Goal: Transaction & Acquisition: Download file/media

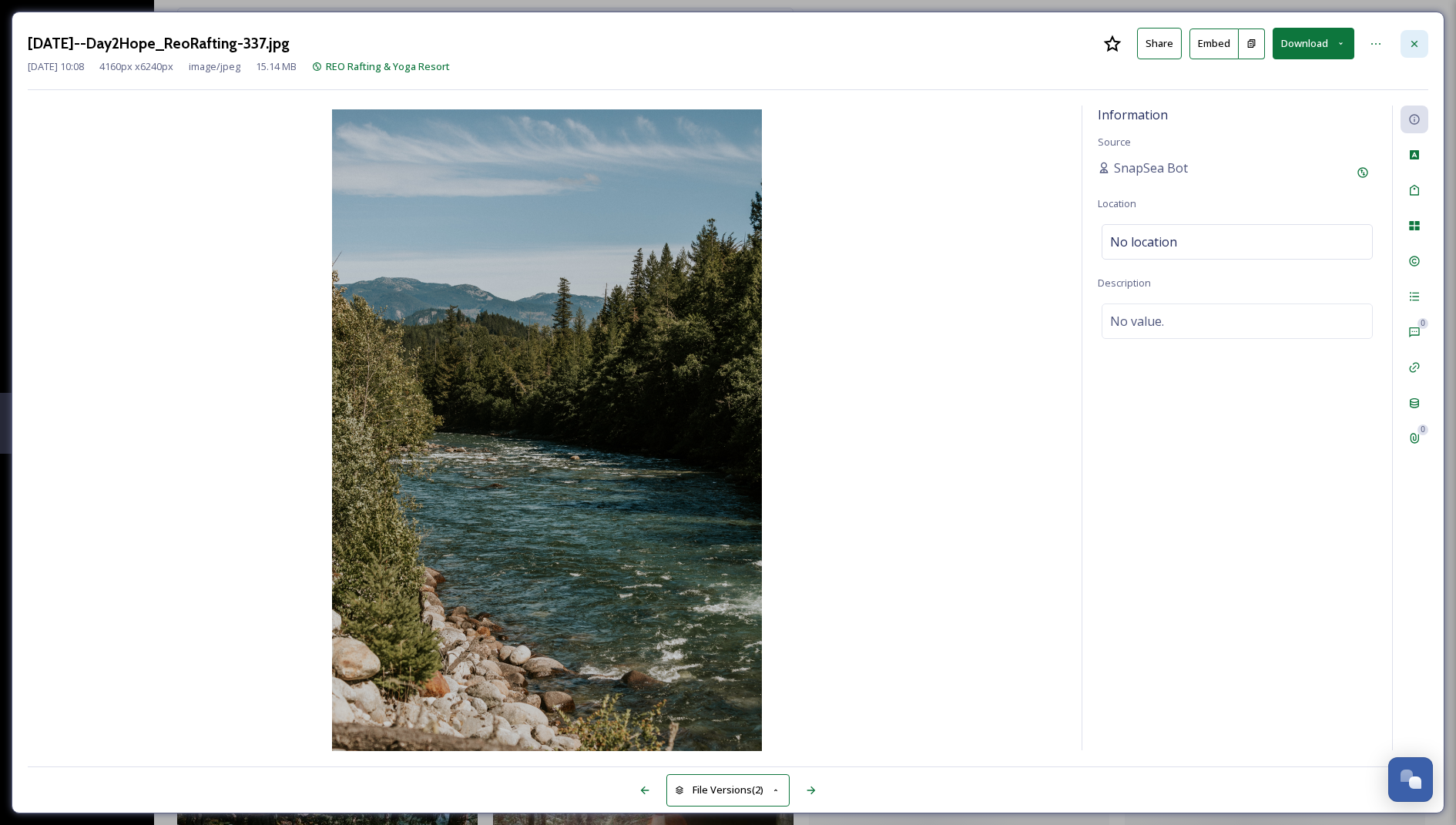
scroll to position [40104, 0]
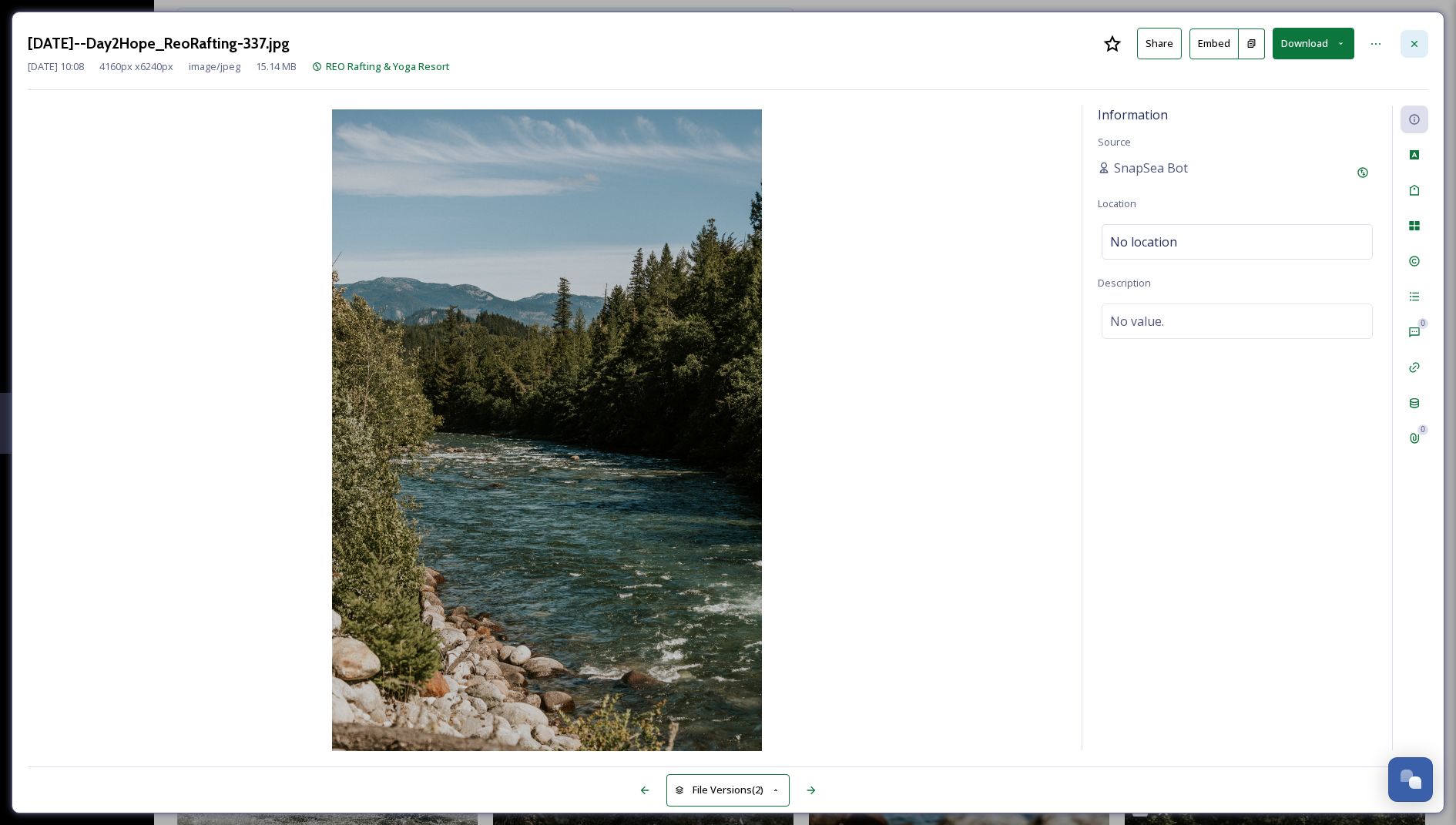
click at [1413, 39] on icon at bounding box center [1415, 44] width 13 height 13
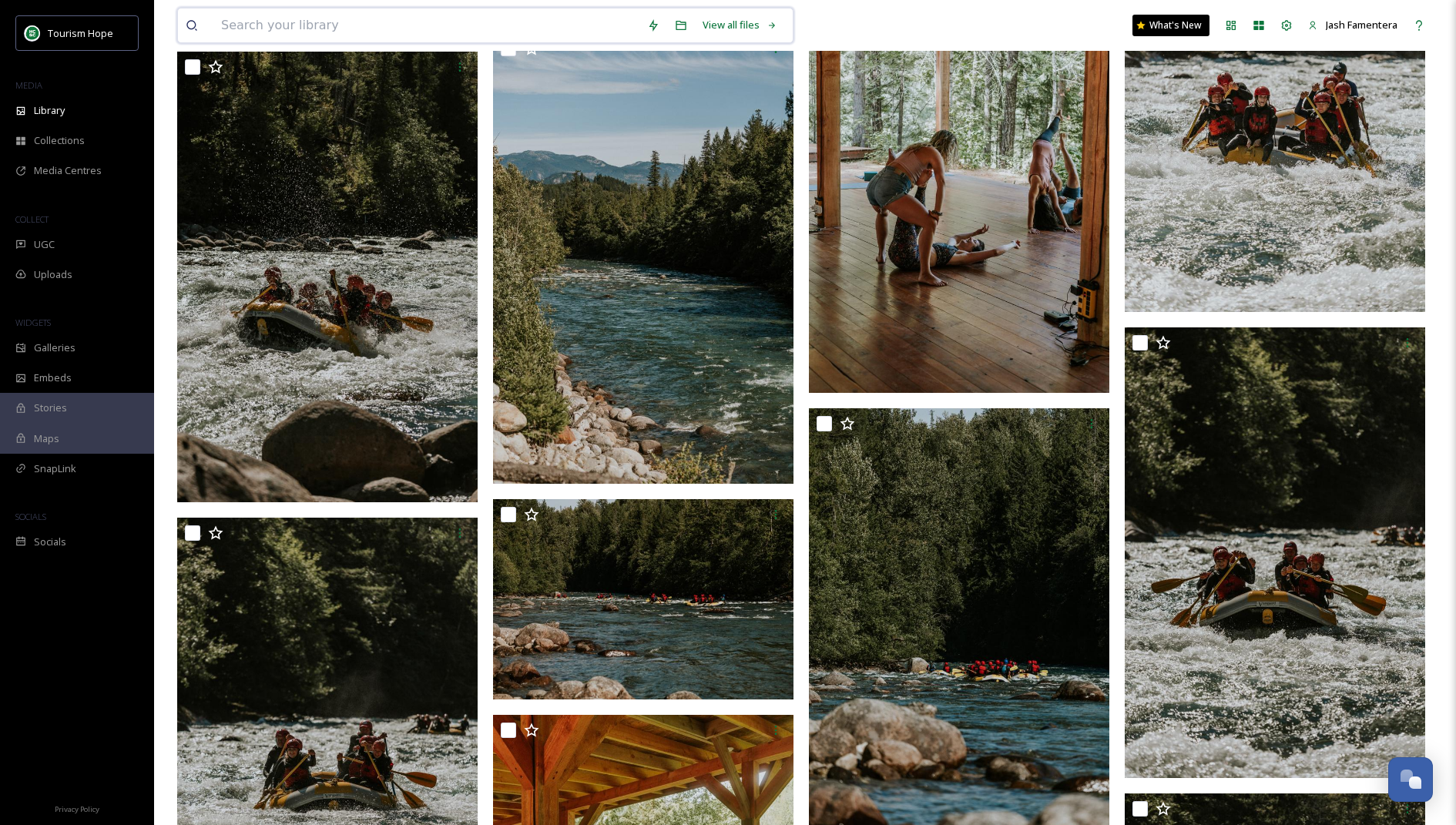
click at [353, 10] on input at bounding box center [426, 25] width 426 height 34
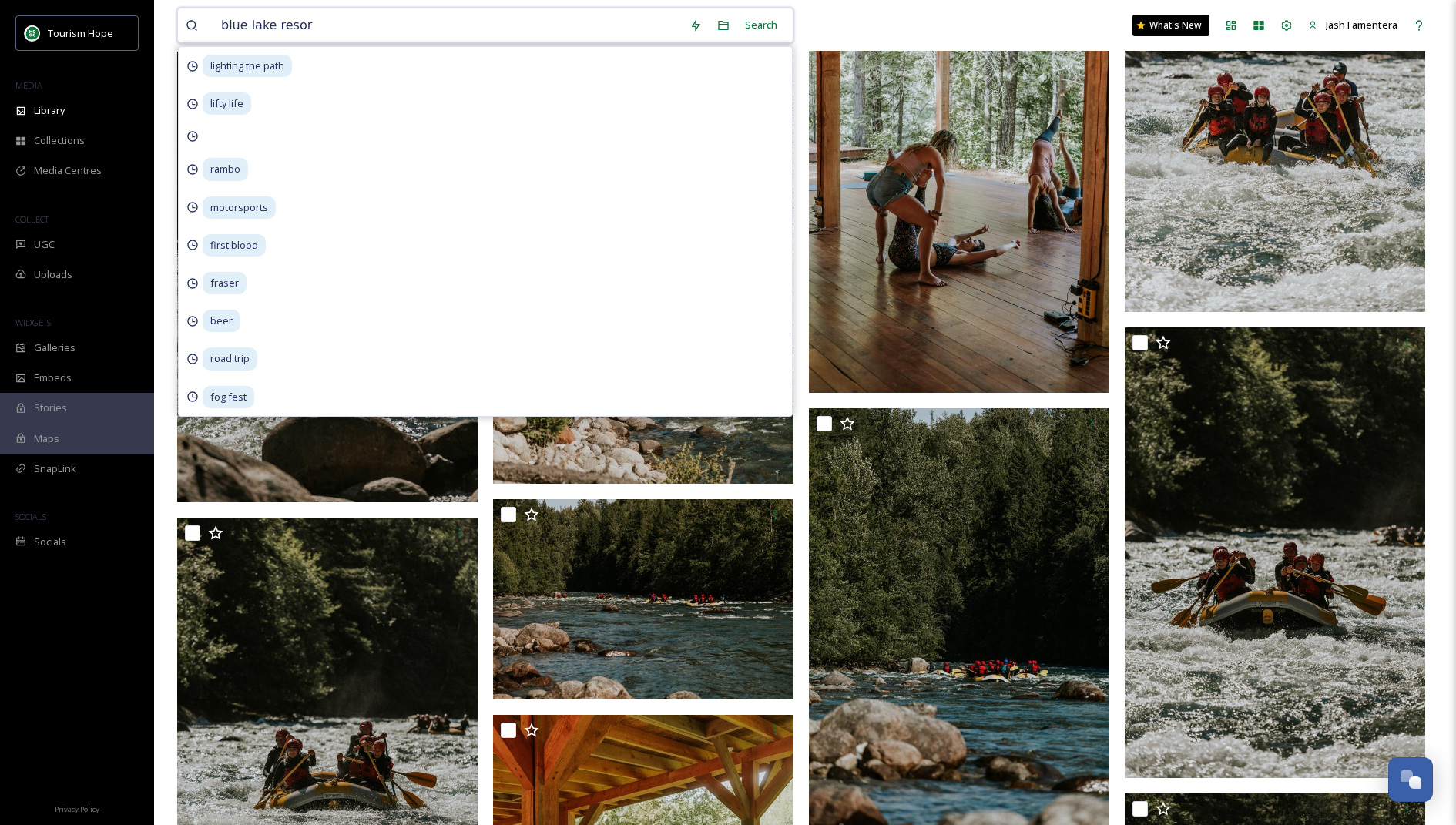
type input "[GEOGRAPHIC_DATA]"
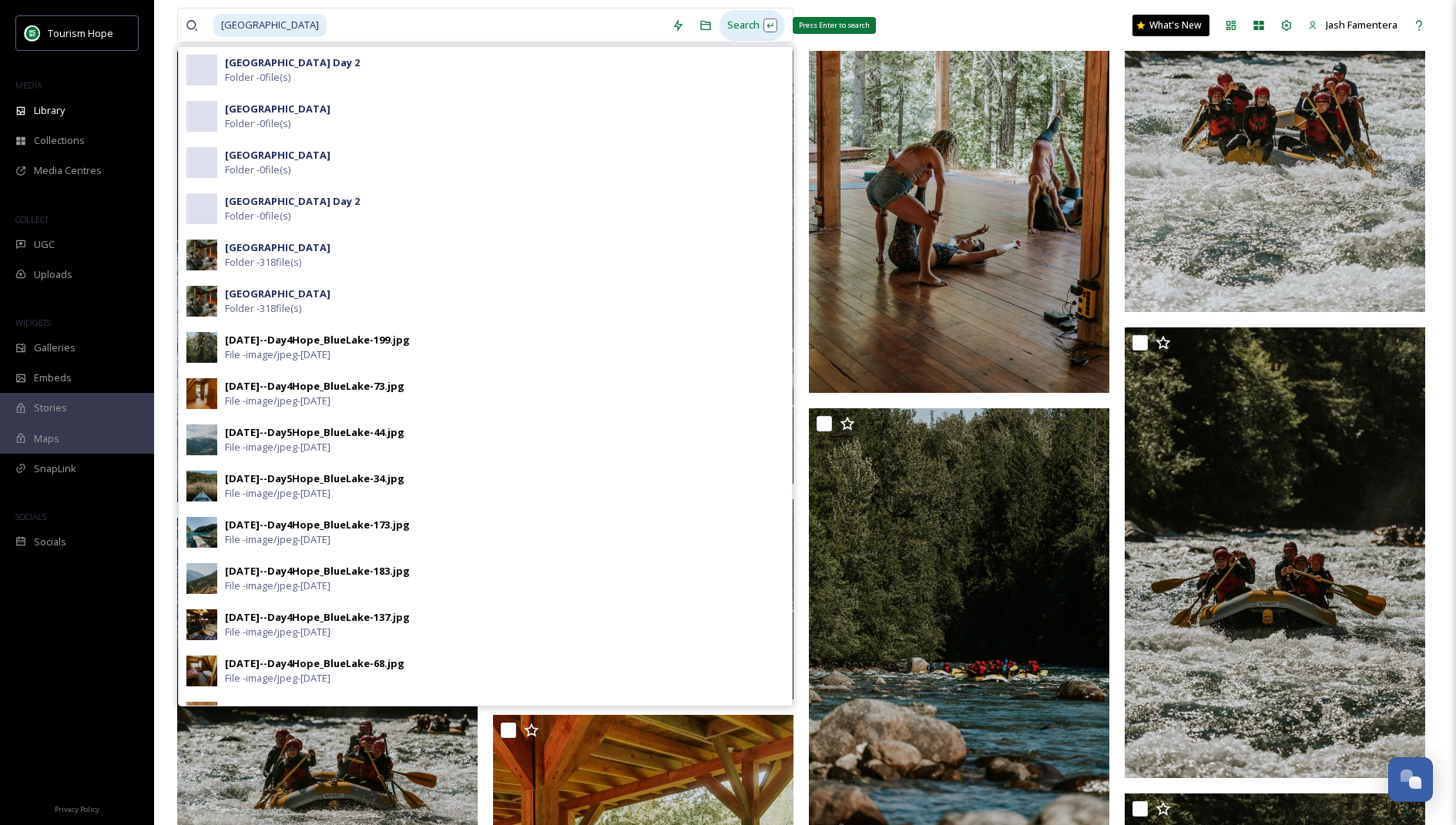
click at [728, 15] on div "Search Press Enter to search" at bounding box center [753, 25] width 65 height 30
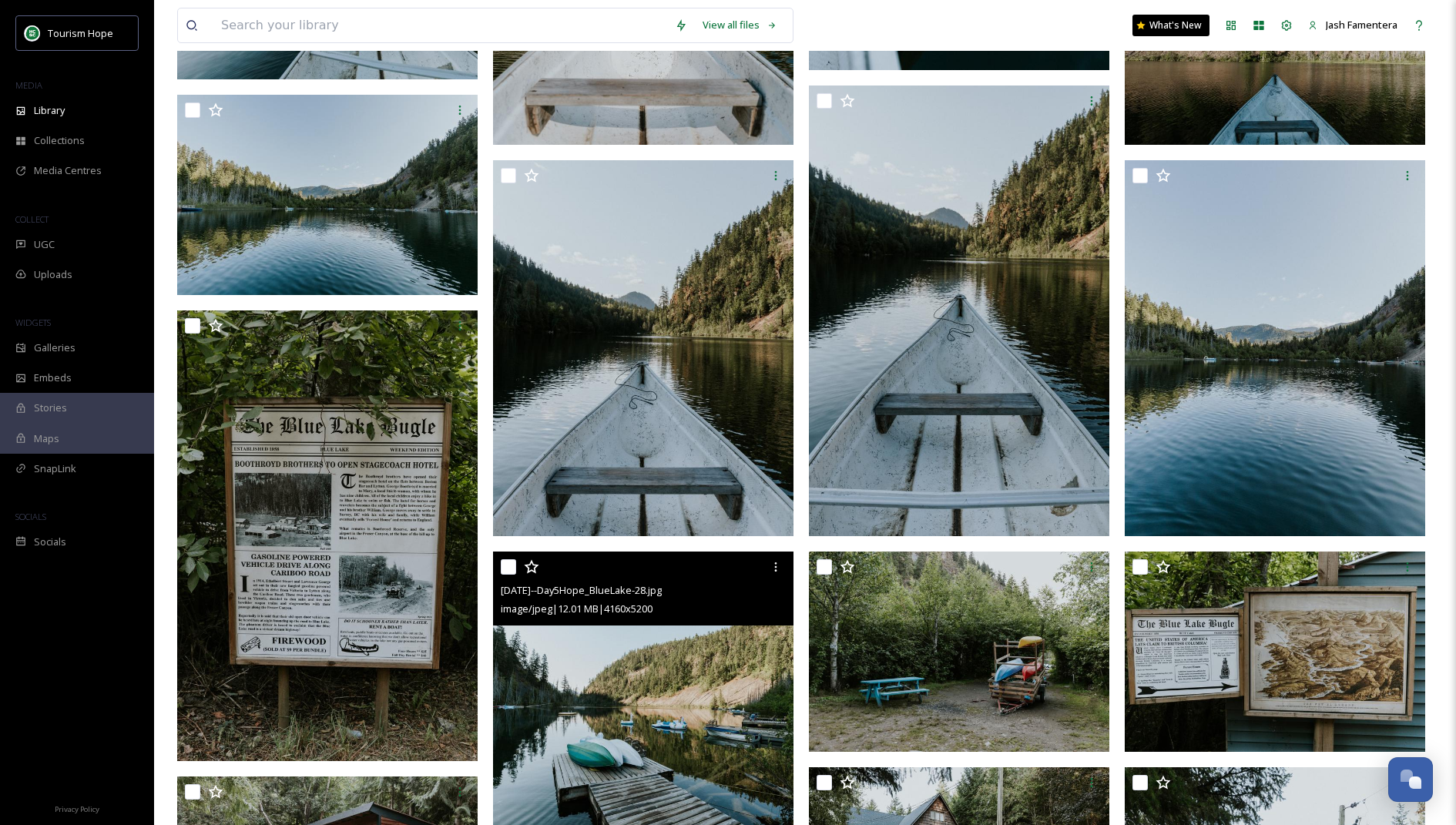
scroll to position [1532, 0]
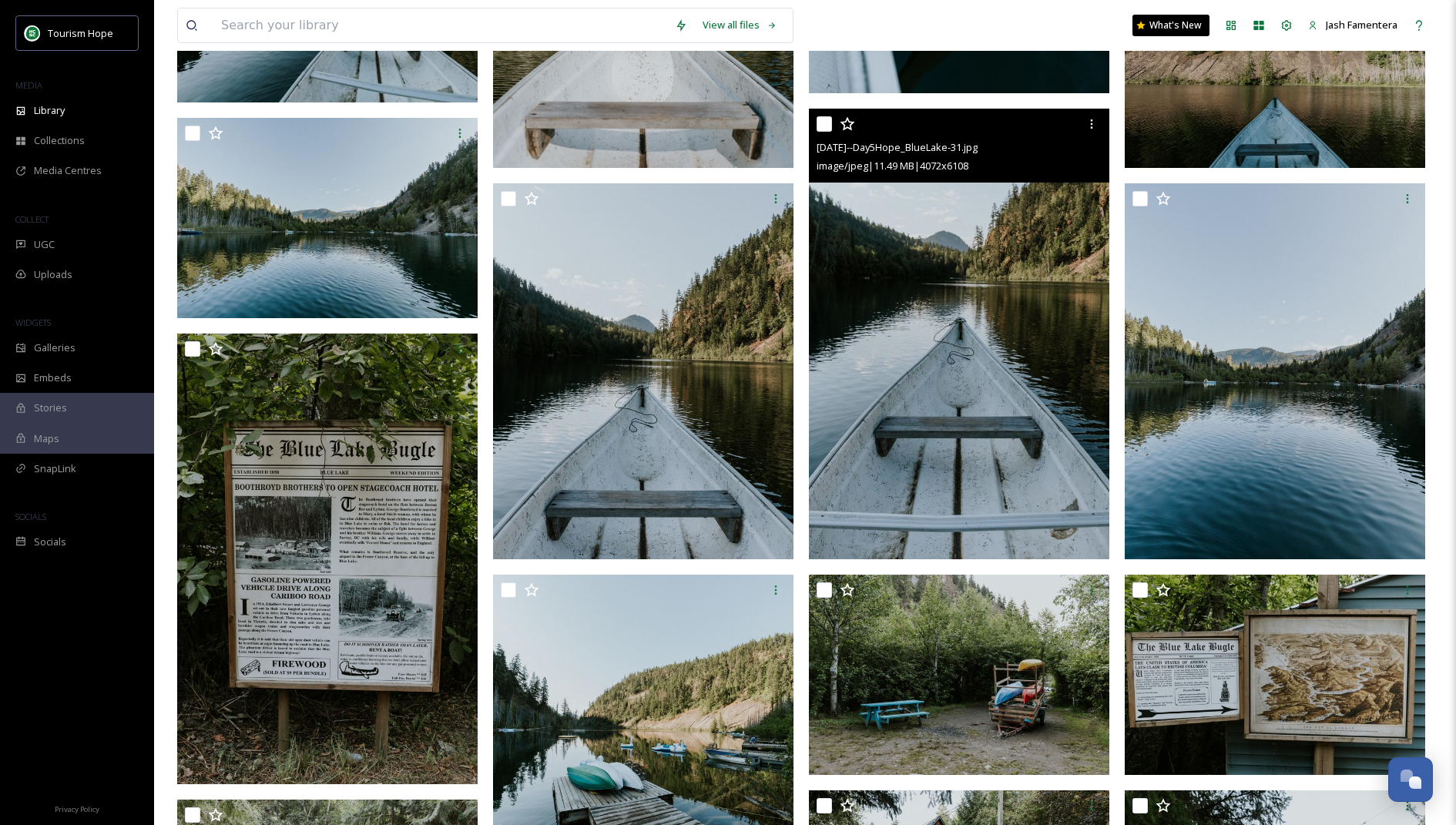
click at [938, 368] on img at bounding box center [959, 334] width 301 height 451
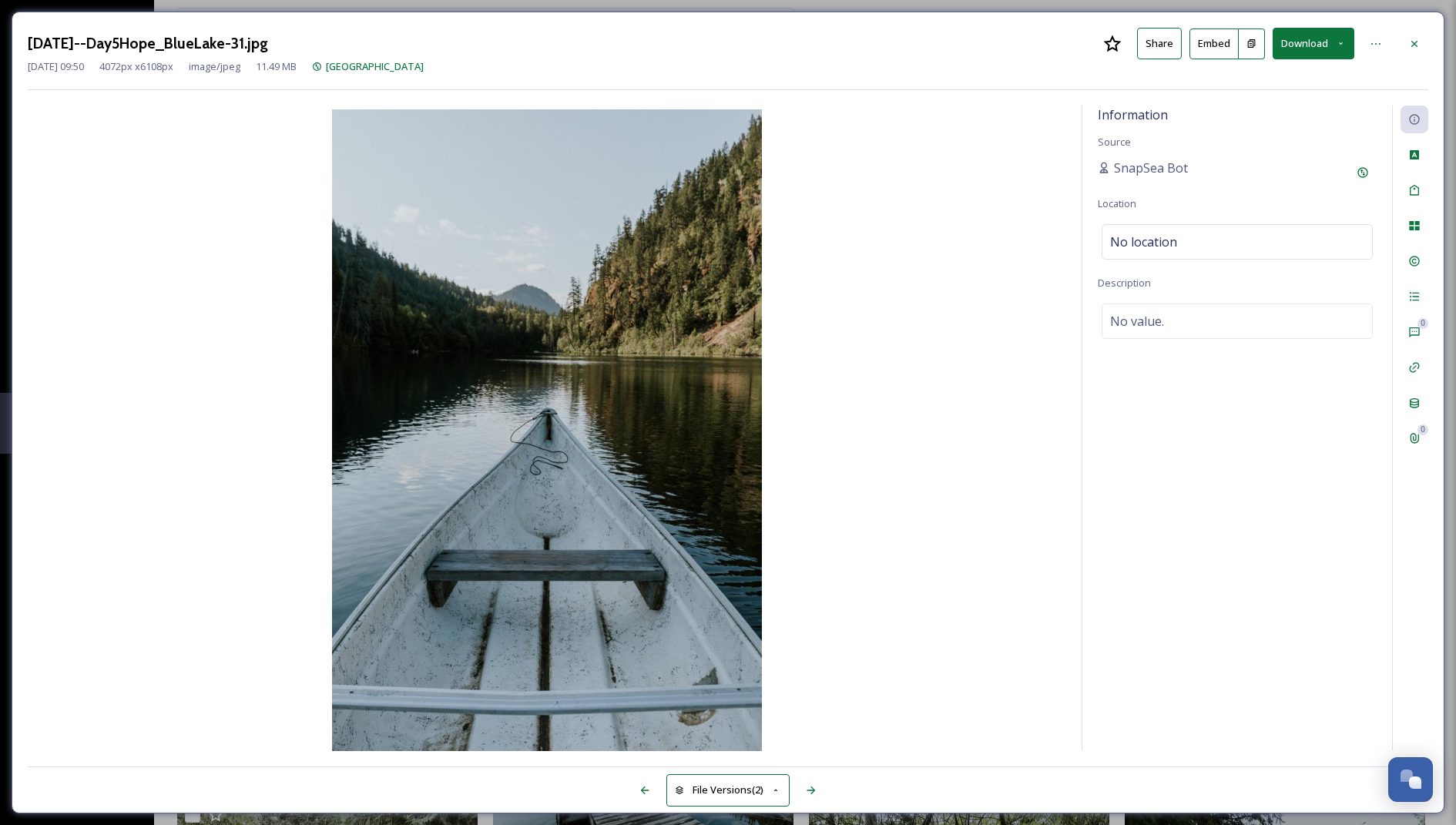
click at [1327, 52] on button "Download" at bounding box center [1313, 44] width 82 height 32
click at [1238, 79] on span "Download Original (4072 x 6108)" at bounding box center [1273, 79] width 145 height 14
click at [1429, 39] on div "[DATE]--Day5Hope_BlueLake-31.jpg Share Embed Download [DATE] 09:50 4072 px x 61…" at bounding box center [728, 413] width 1433 height 802
click at [1415, 42] on icon at bounding box center [1415, 43] width 6 height 6
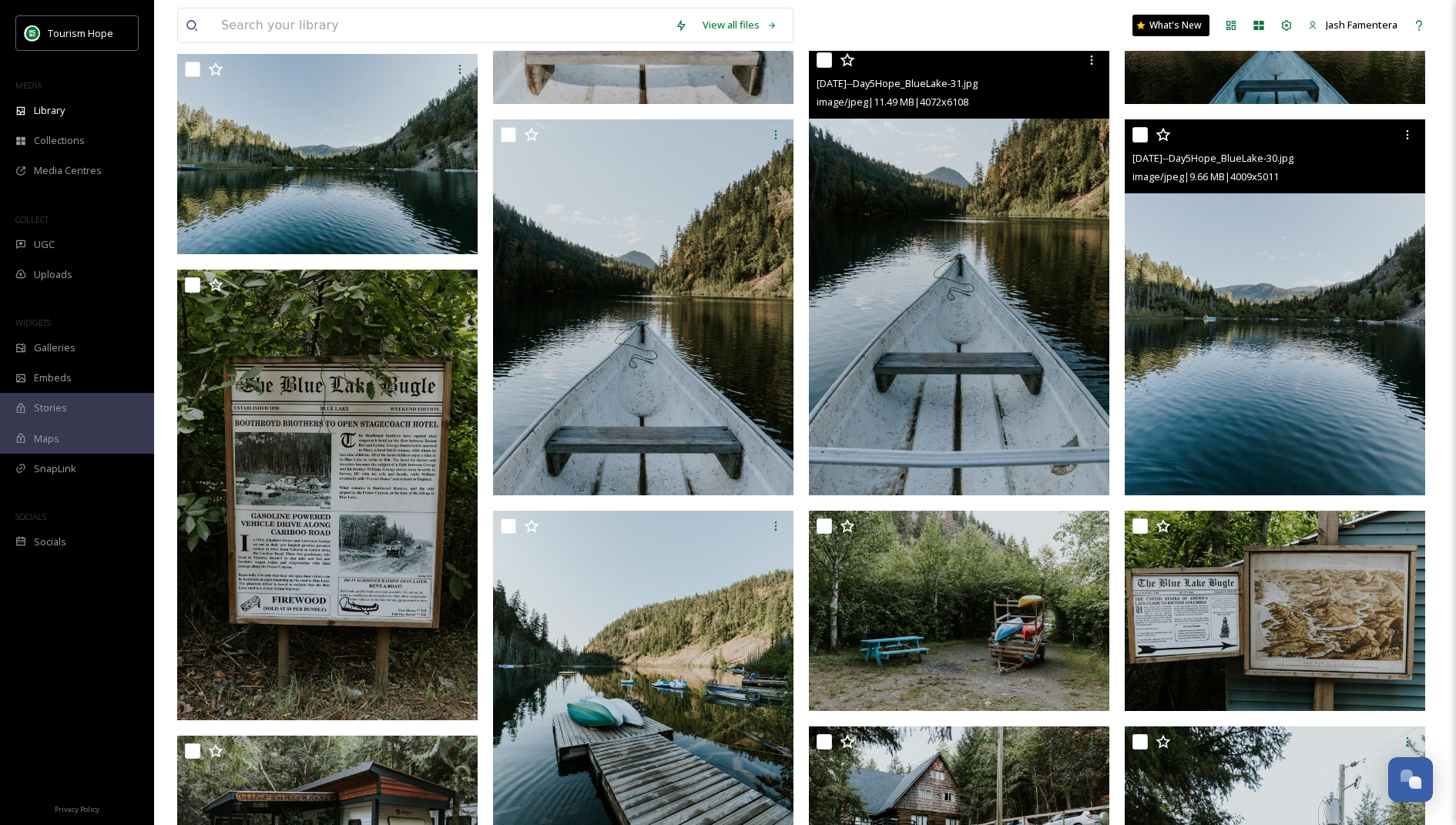
scroll to position [1597, 0]
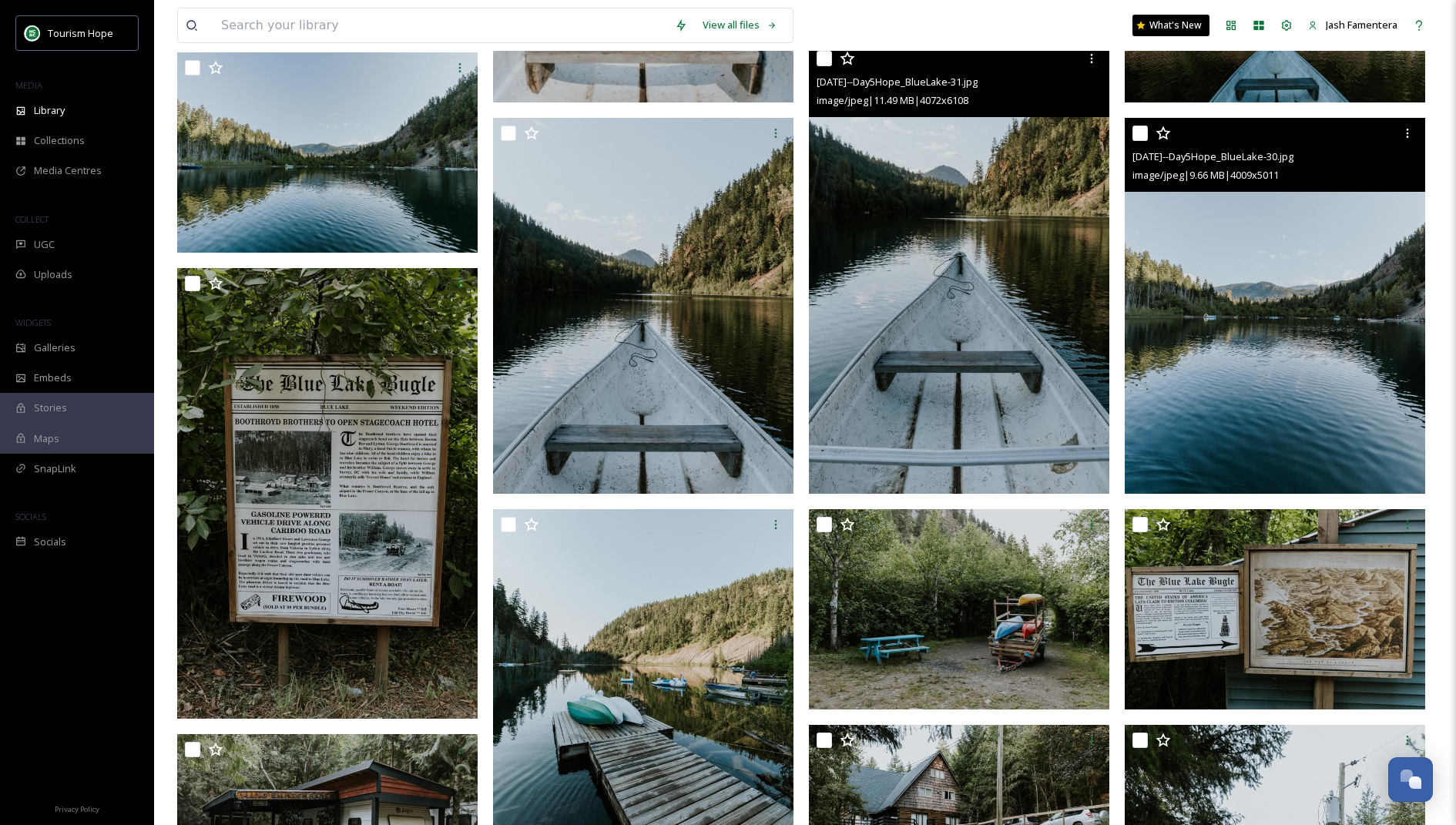
click at [1211, 337] on img at bounding box center [1275, 306] width 301 height 376
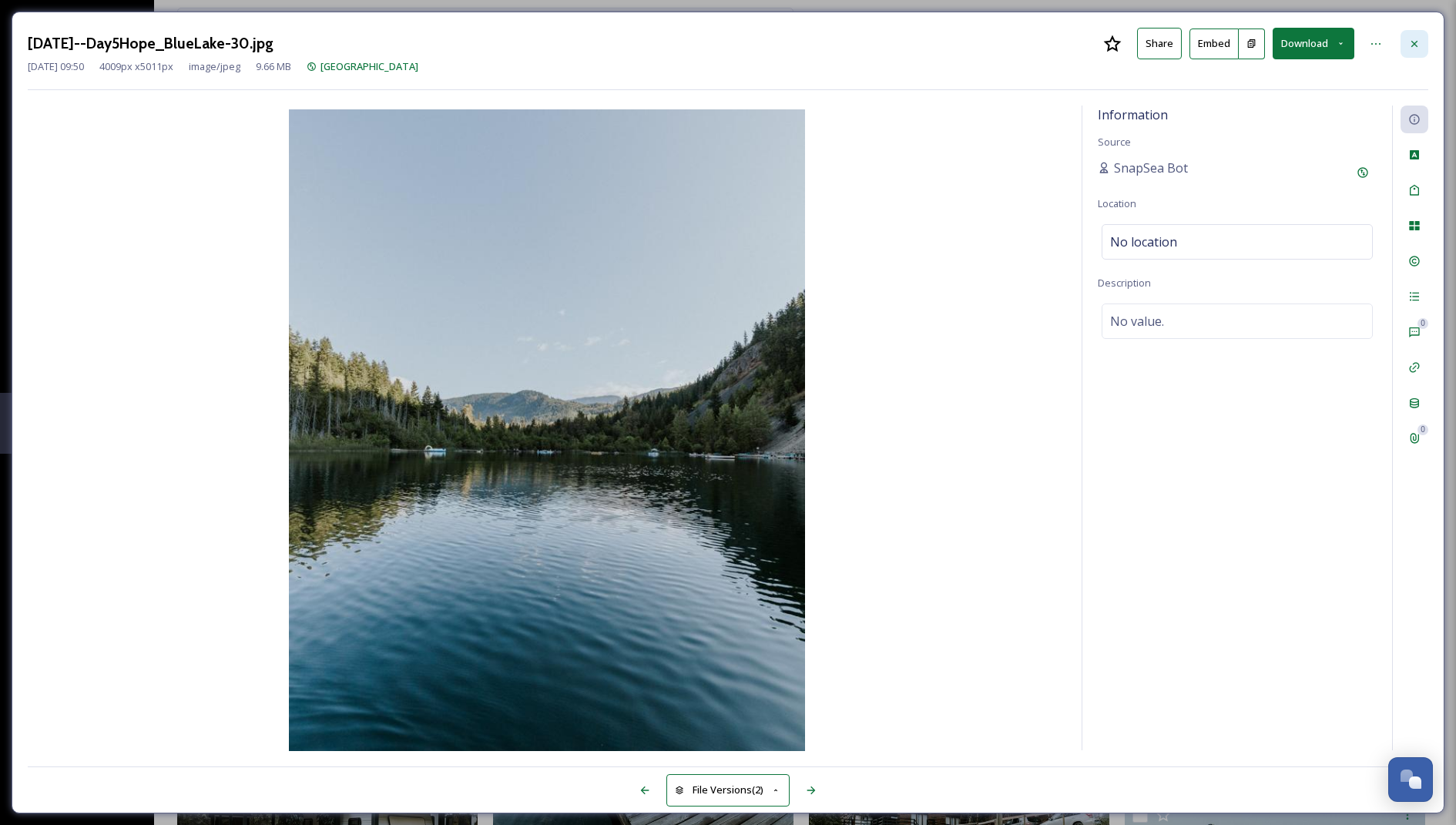
click at [1416, 31] on div at bounding box center [1415, 44] width 28 height 28
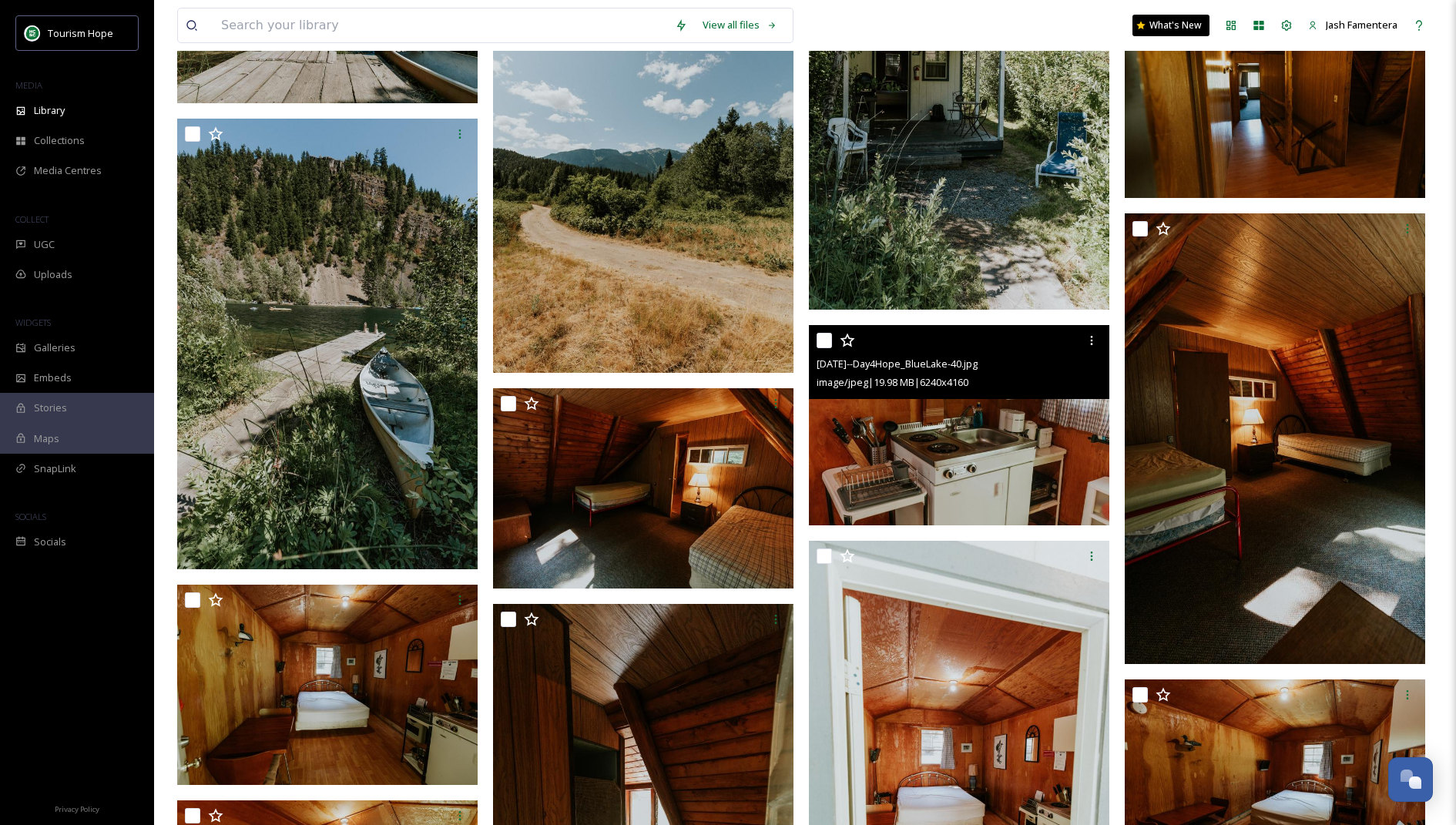
scroll to position [8502, 0]
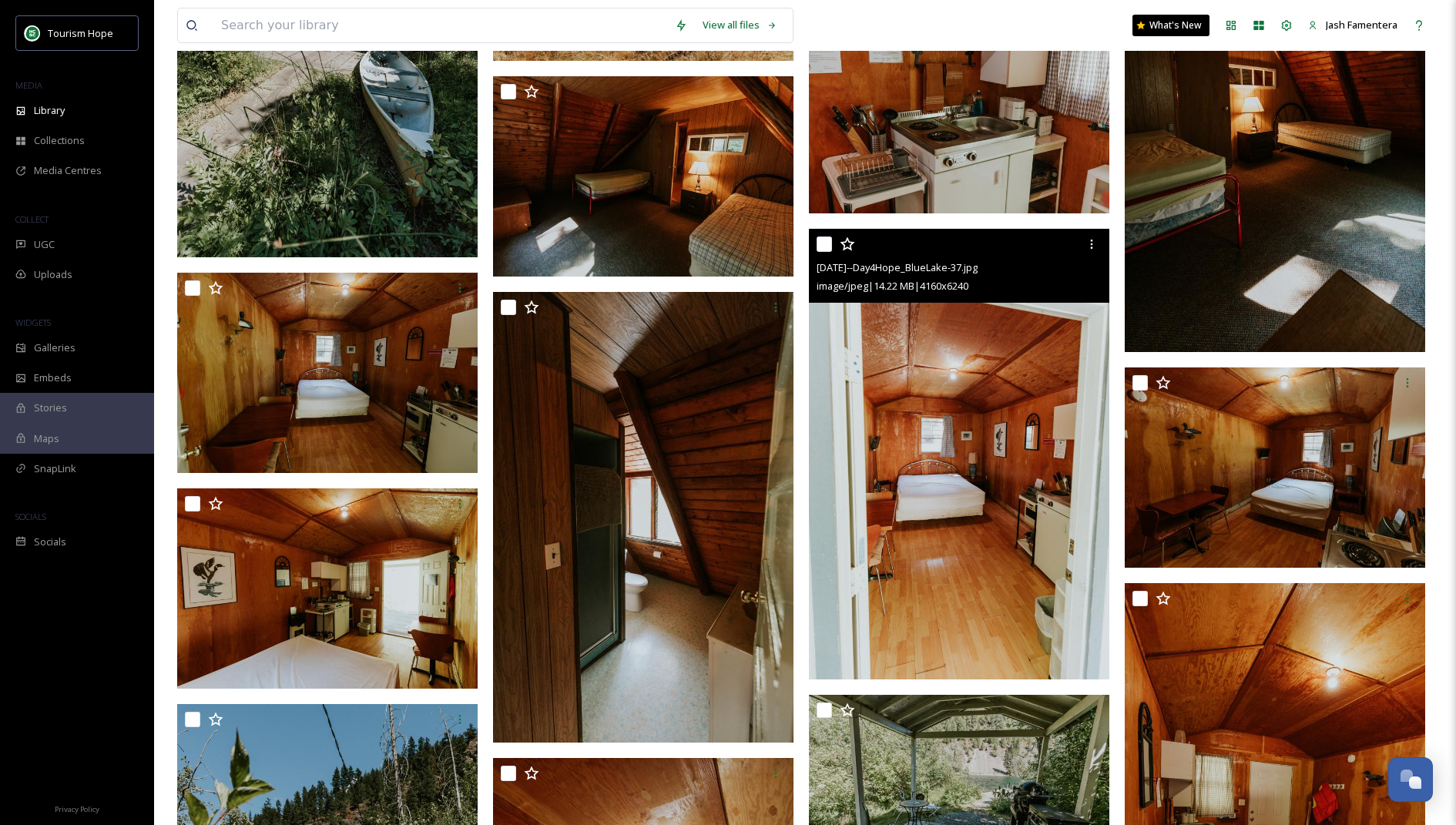
click at [926, 352] on img at bounding box center [959, 454] width 301 height 451
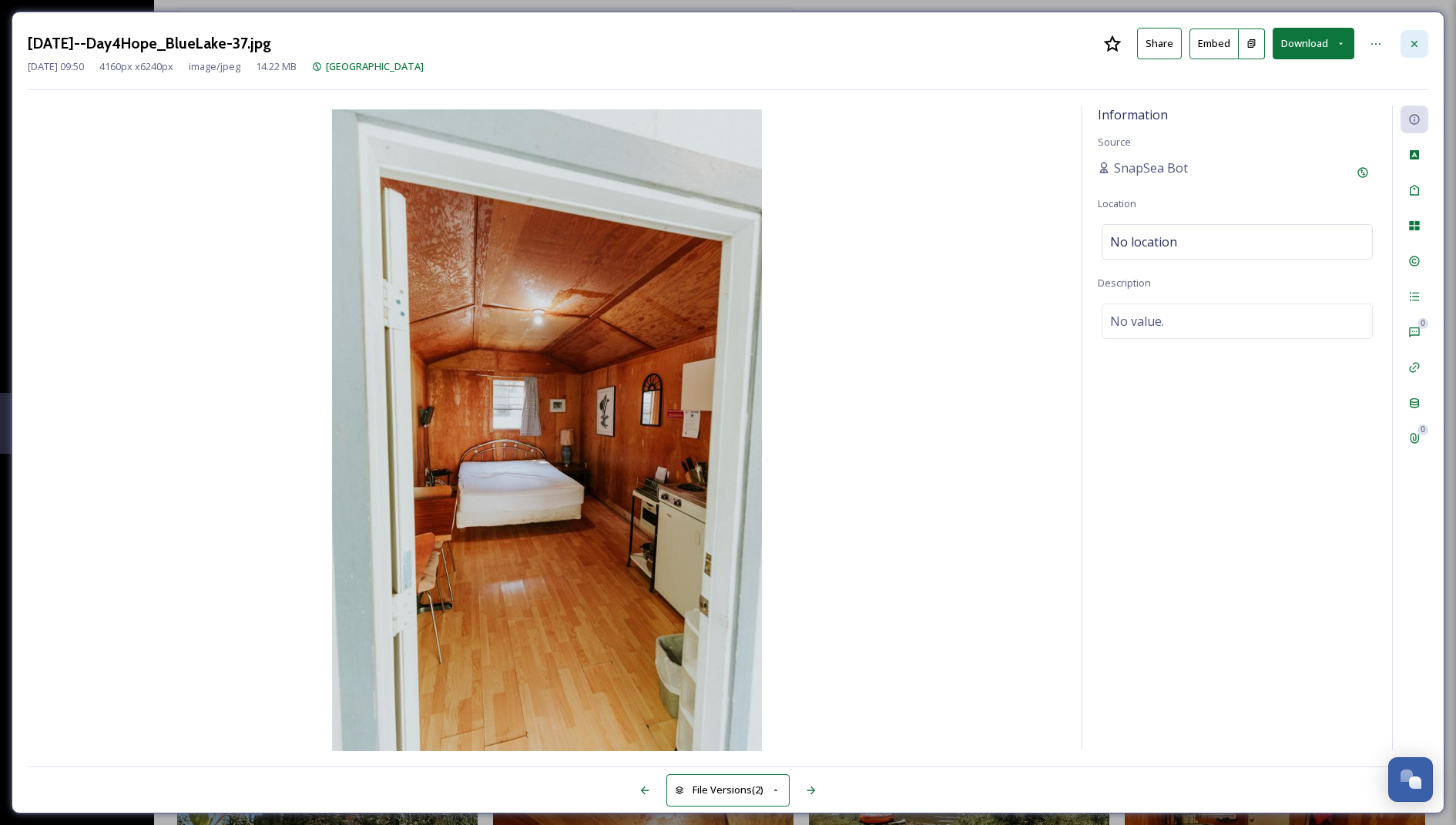
click at [1409, 48] on icon at bounding box center [1415, 44] width 13 height 13
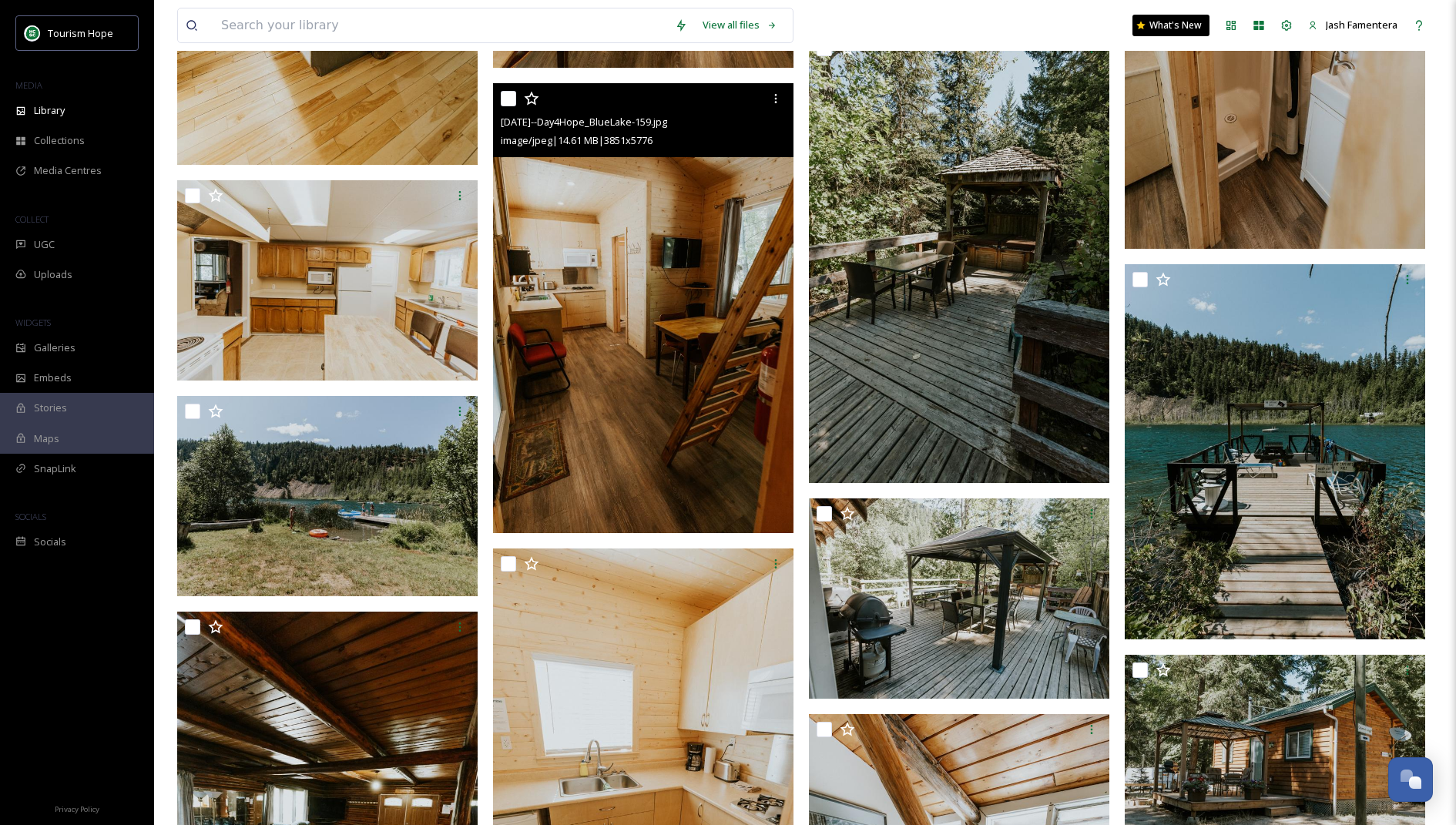
scroll to position [22846, 0]
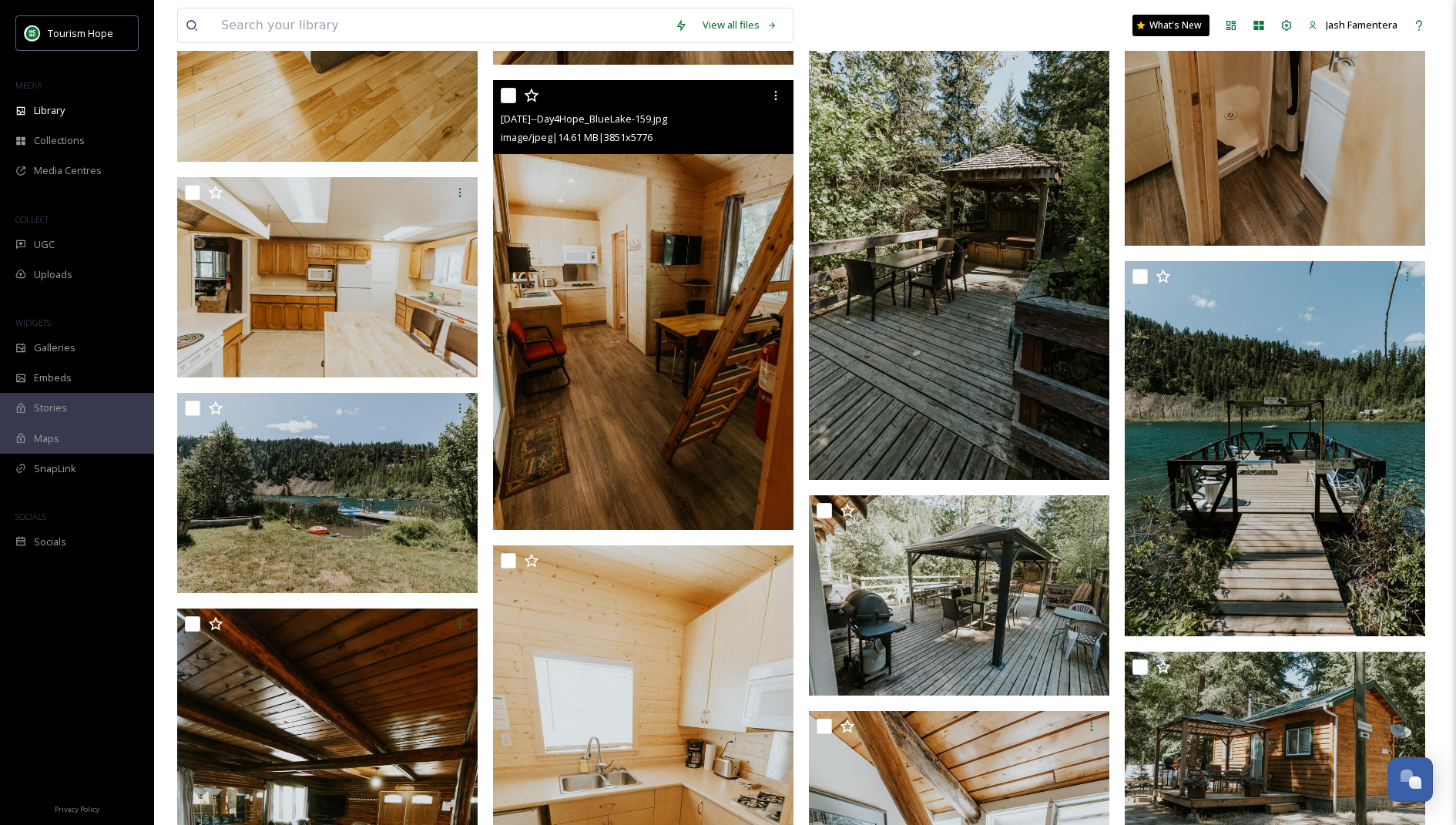
click at [630, 353] on img at bounding box center [643, 305] width 301 height 451
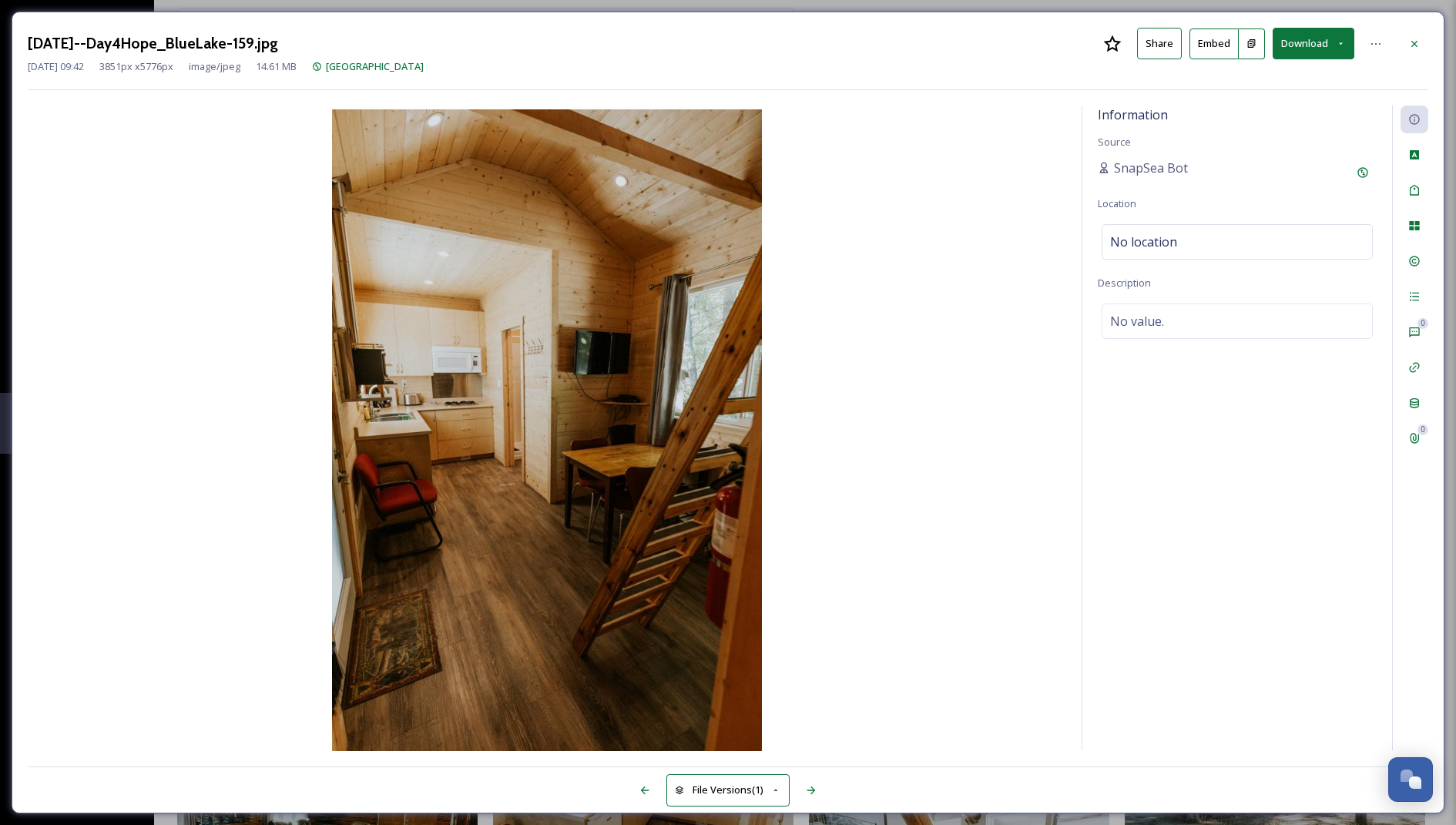
click at [1332, 48] on button "Download" at bounding box center [1313, 44] width 82 height 32
click at [1243, 87] on div "Download Original (3851 x 5776)" at bounding box center [1273, 79] width 161 height 30
click at [1431, 36] on div "[DATE]--Day4Hope_BlueLake-159.jpg Share Embed Download [DATE] 09:42 3851 px x 5…" at bounding box center [728, 413] width 1433 height 802
click at [1422, 39] on div at bounding box center [1415, 44] width 28 height 28
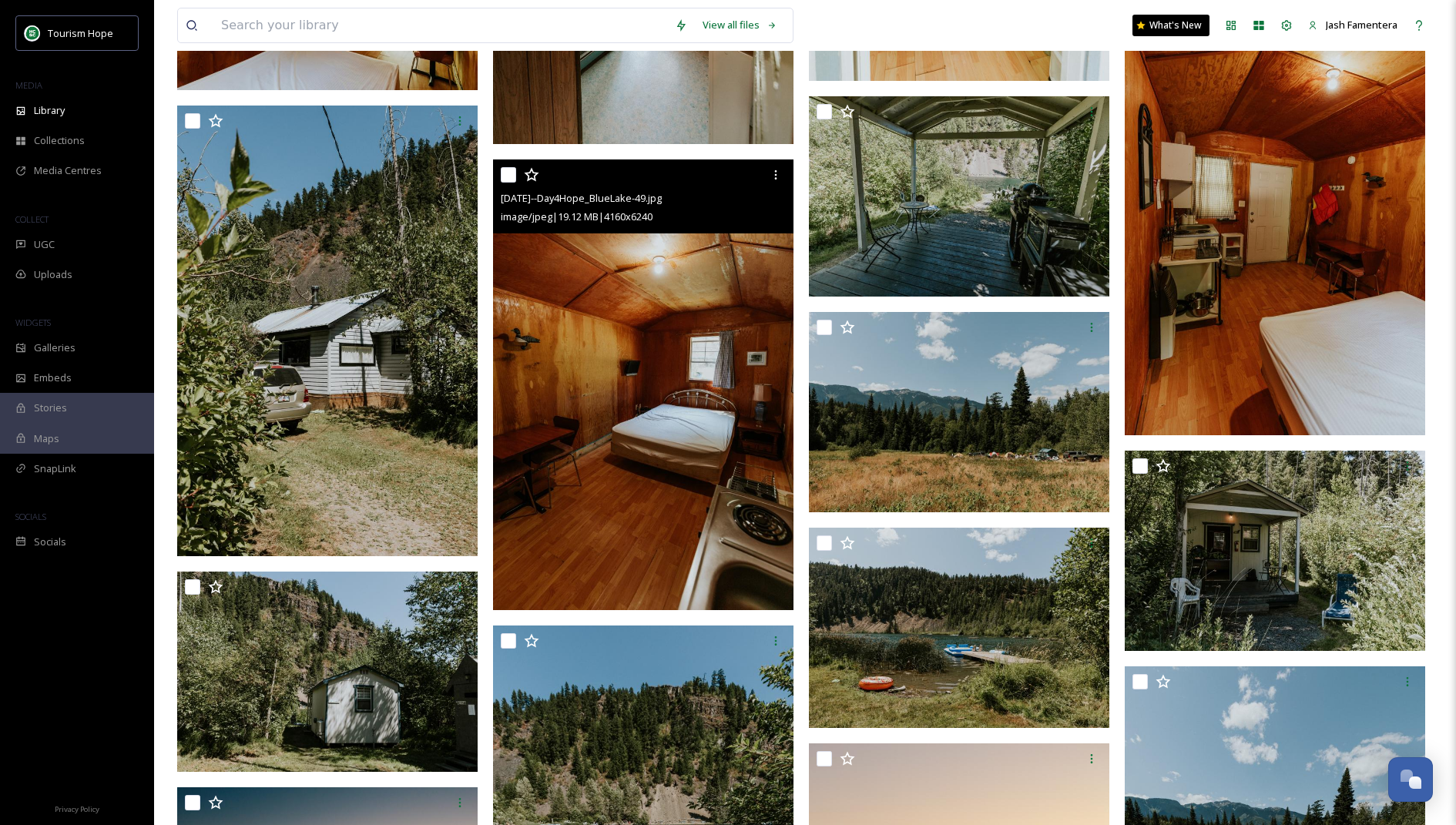
scroll to position [9416, 0]
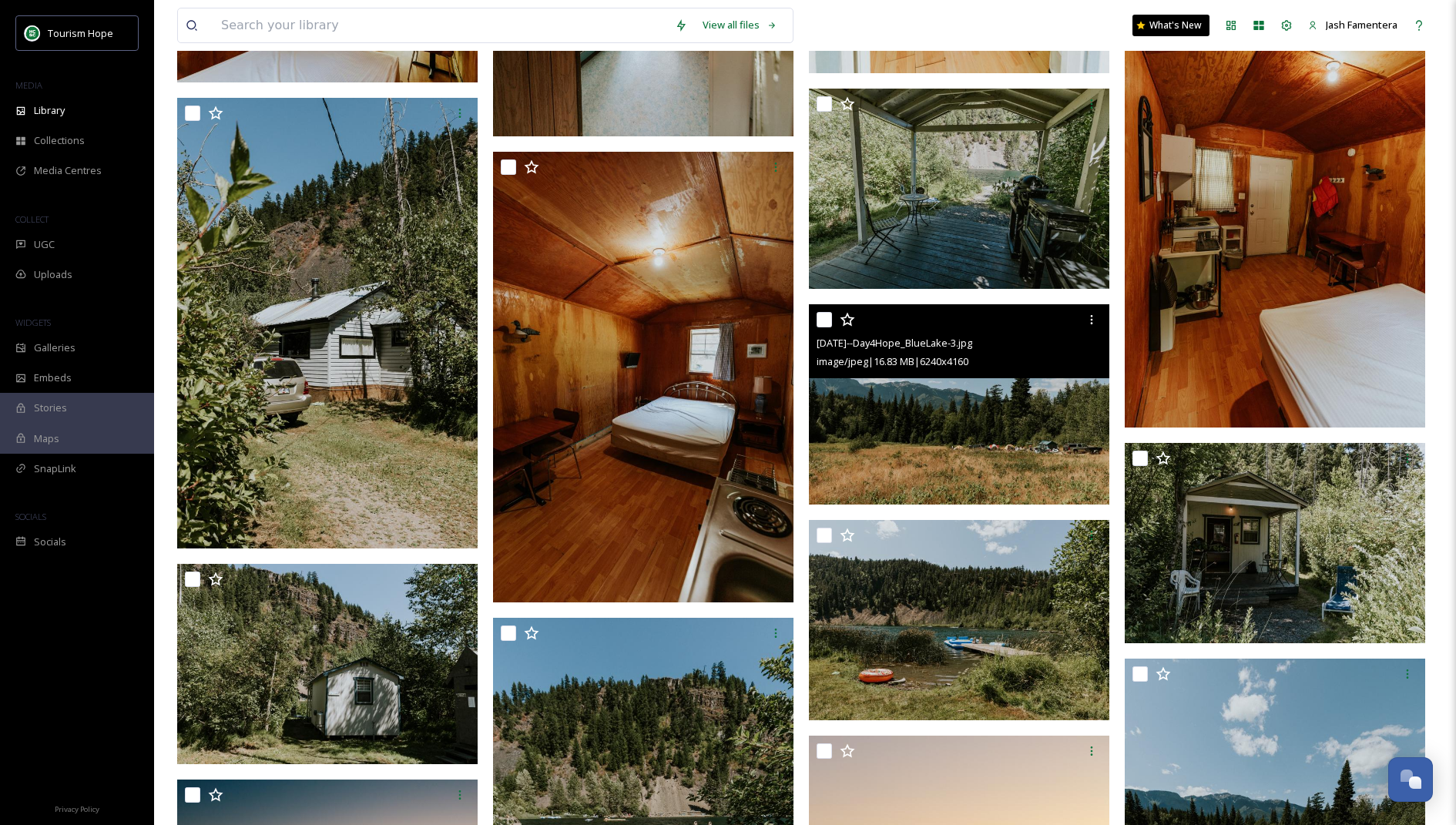
click at [895, 431] on img at bounding box center [959, 404] width 301 height 200
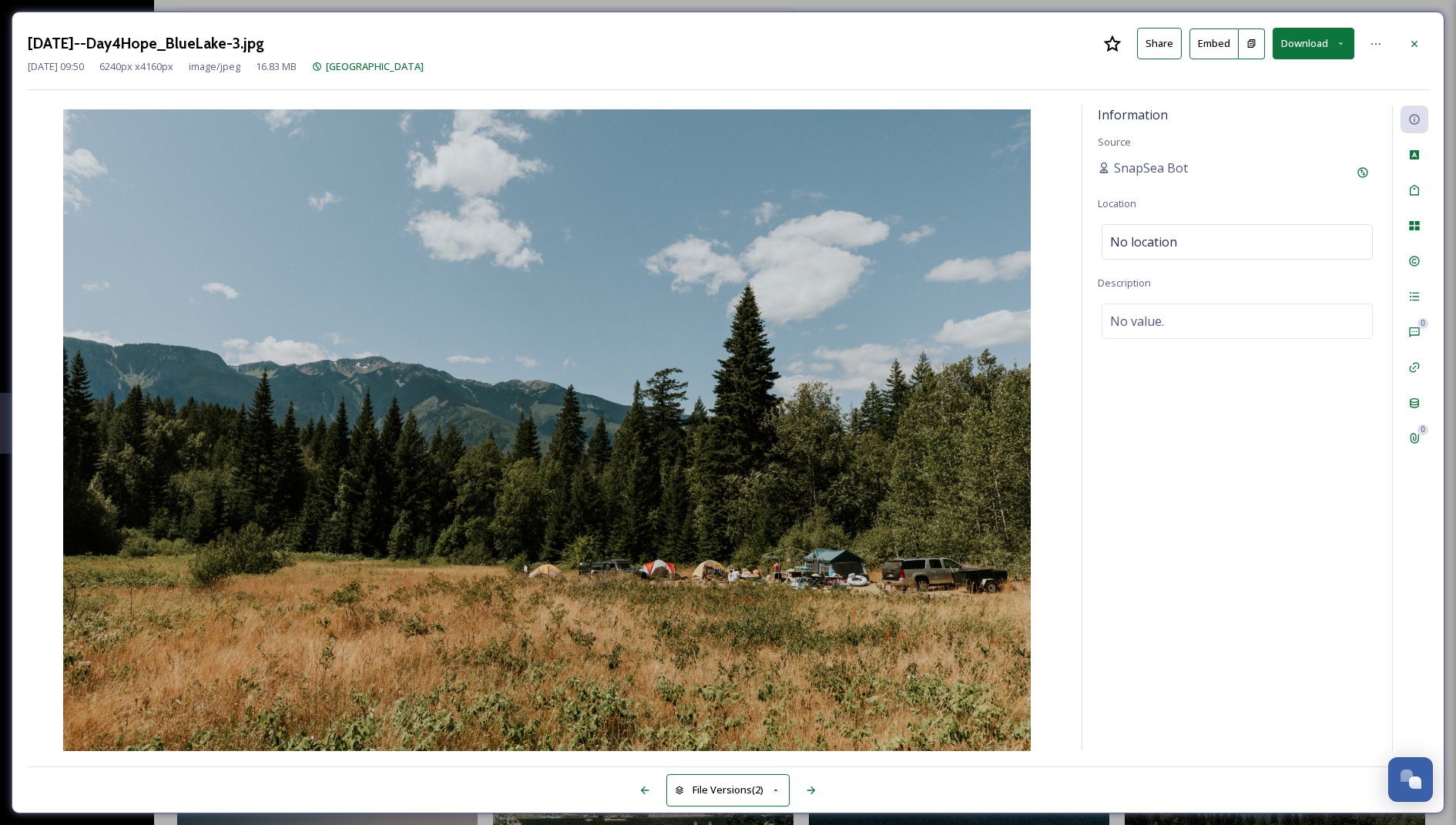
click at [1333, 48] on button "Download" at bounding box center [1313, 44] width 82 height 32
click at [1268, 103] on span "Download Large (2000 x 1333)" at bounding box center [1268, 109] width 136 height 14
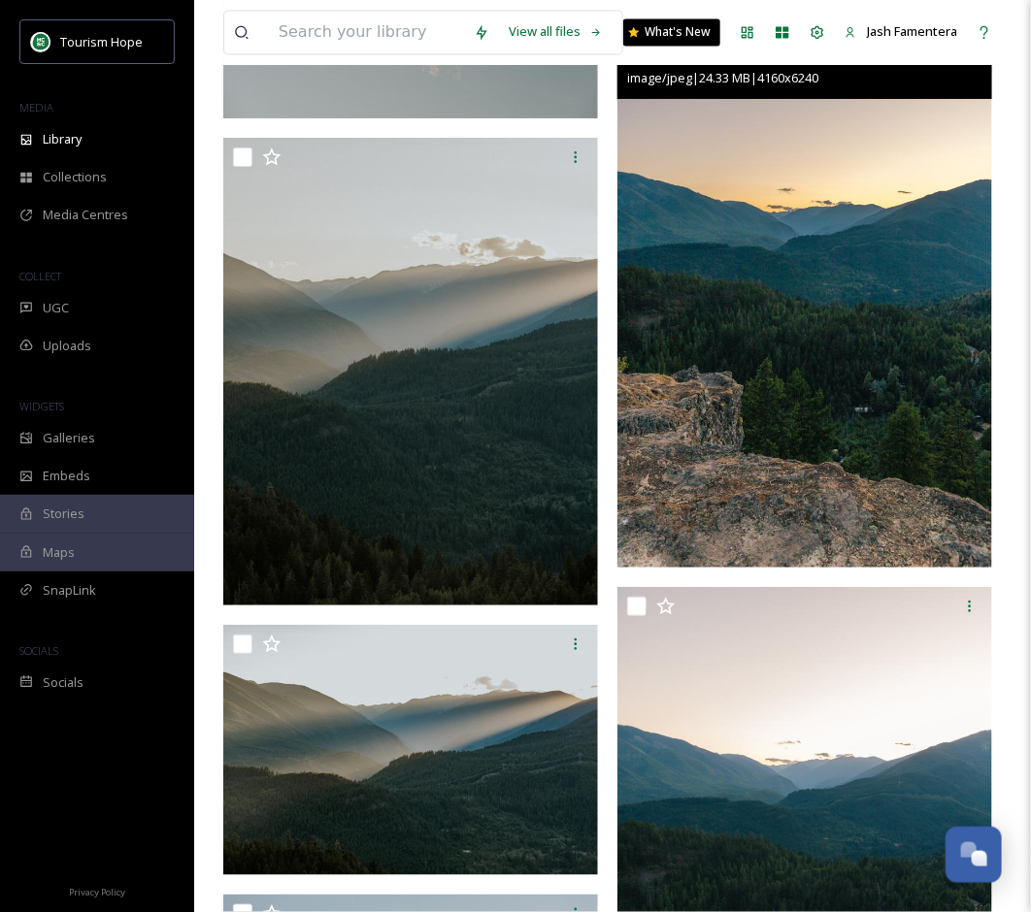
scroll to position [32034, 0]
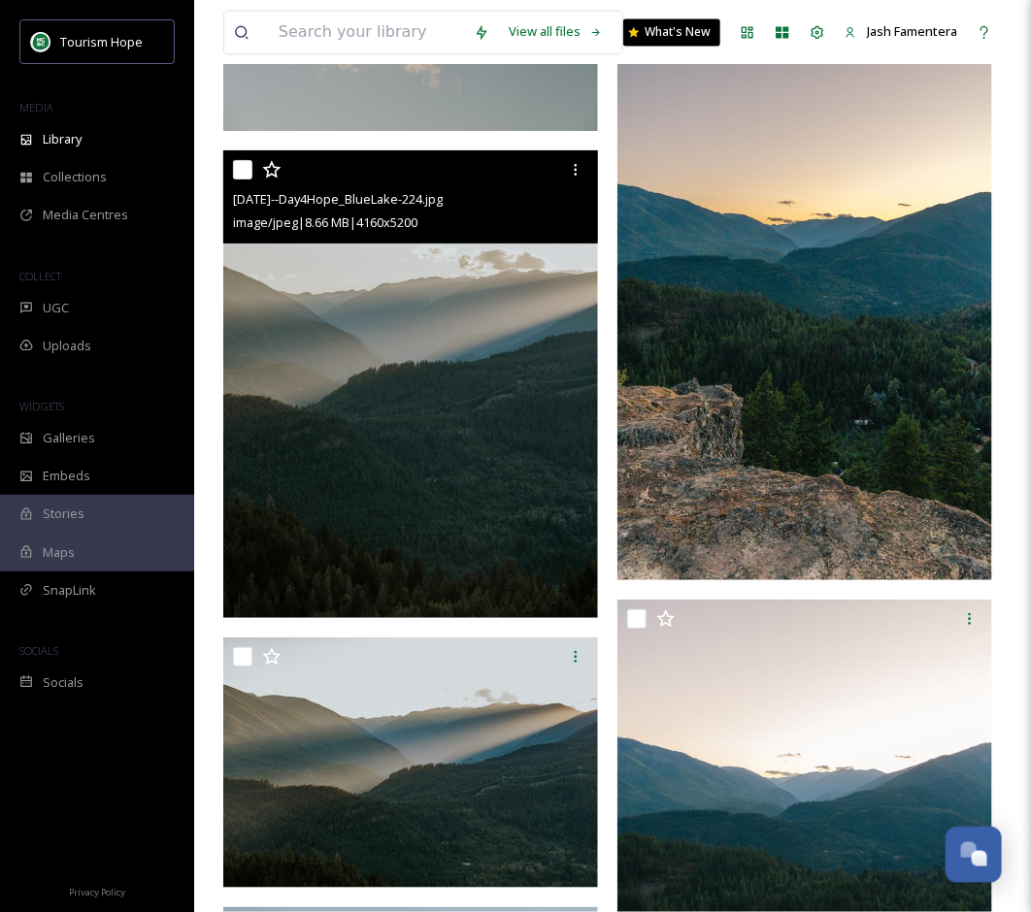
click at [499, 331] on img at bounding box center [410, 384] width 375 height 469
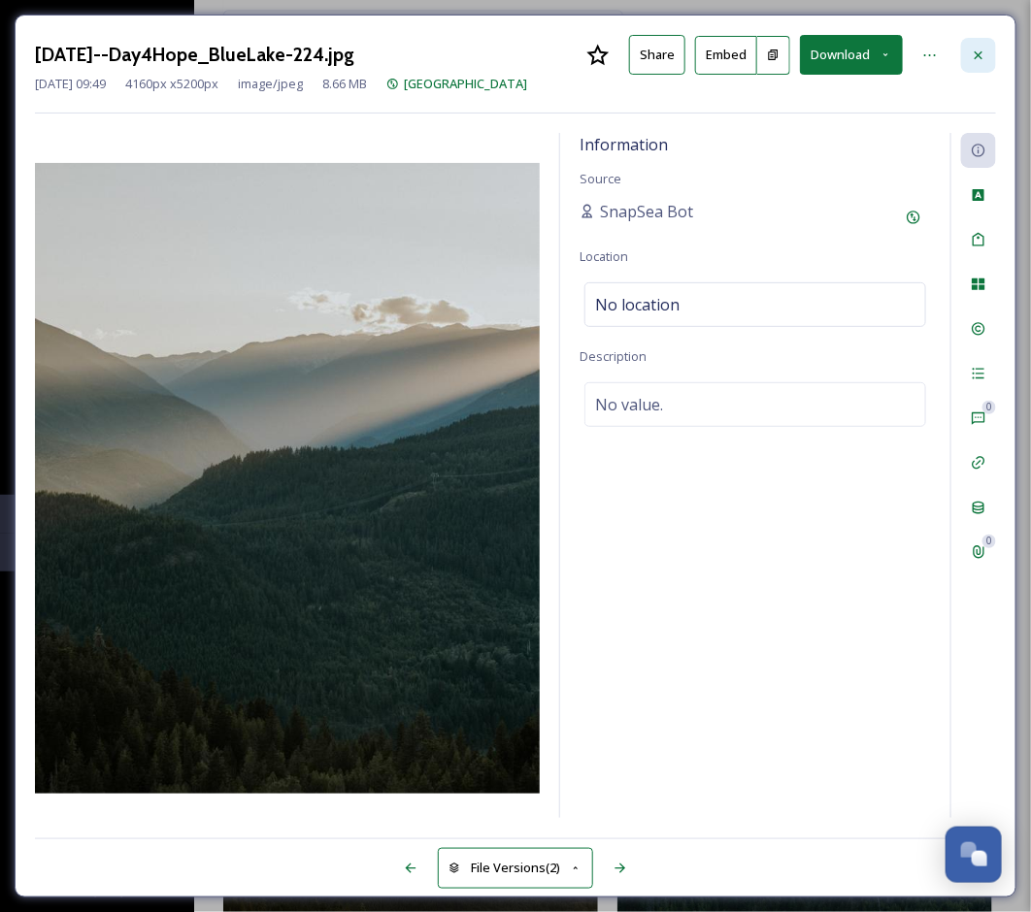
click at [967, 65] on div at bounding box center [978, 55] width 35 height 35
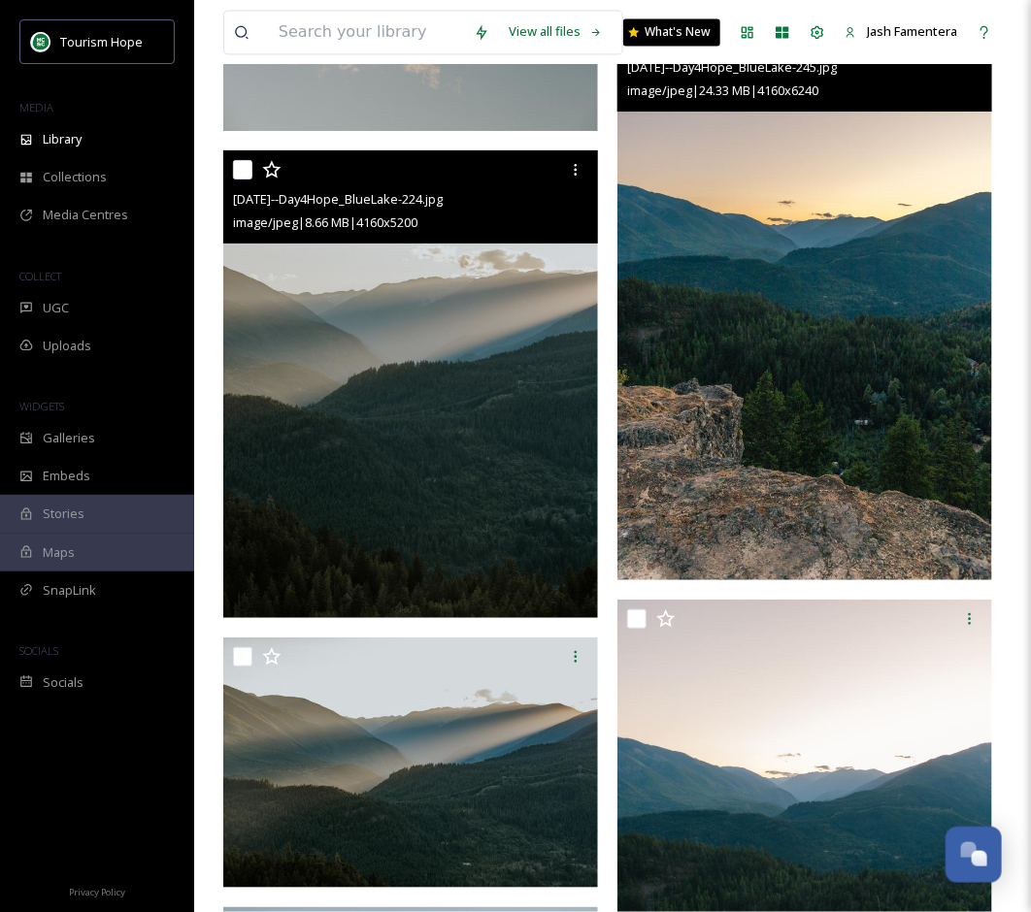
click at [832, 328] on img at bounding box center [804, 299] width 375 height 562
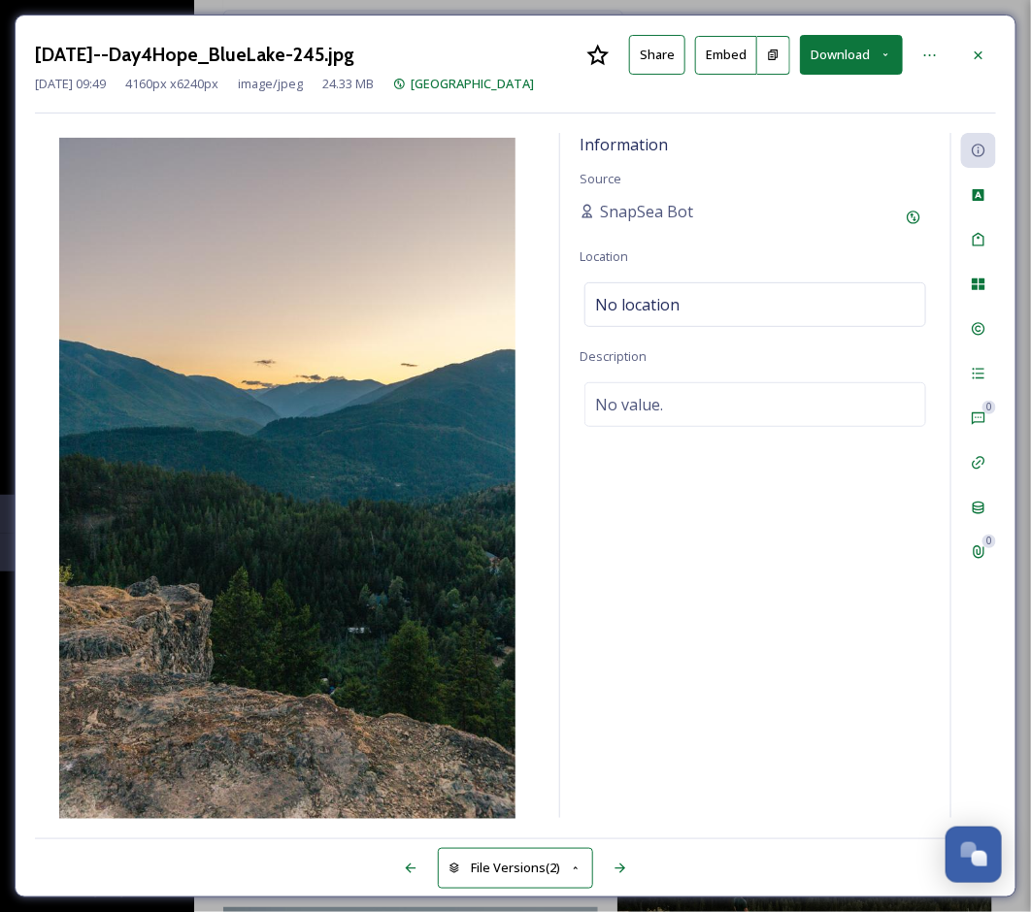
click at [813, 49] on button "Download" at bounding box center [851, 55] width 103 height 40
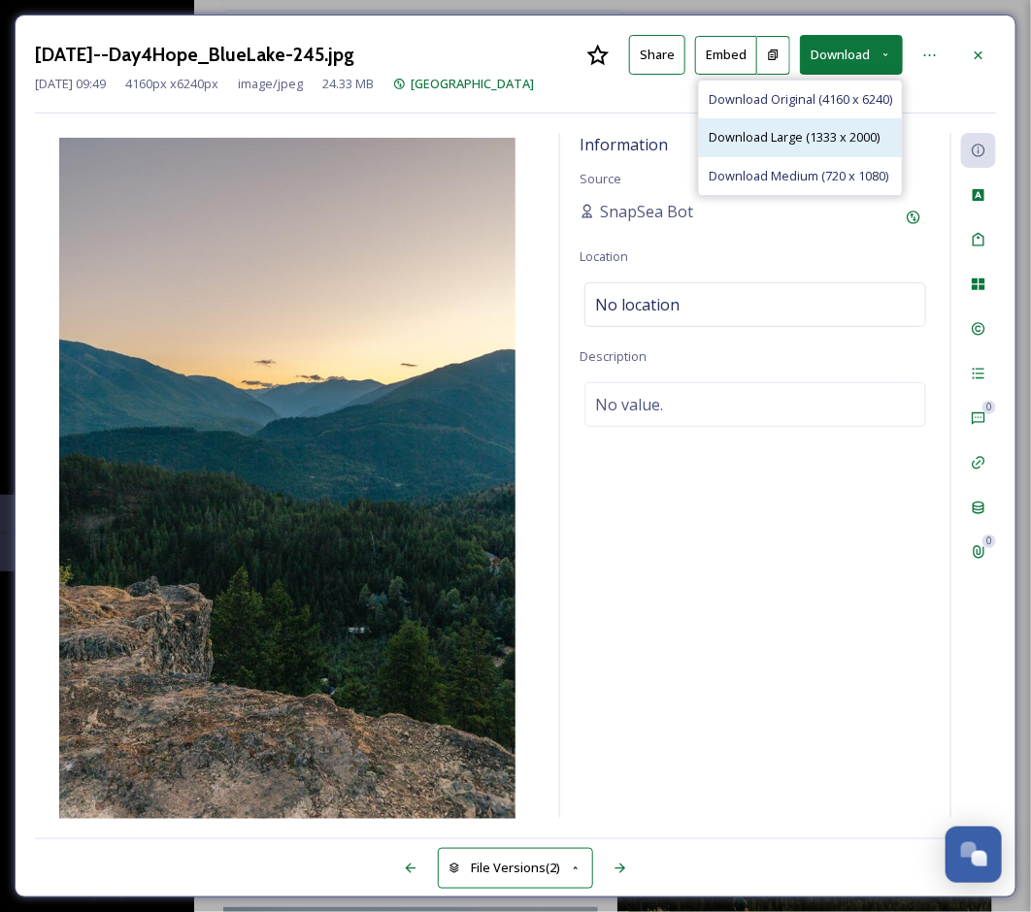
click at [803, 137] on span "Download Large (1333 x 2000)" at bounding box center [794, 137] width 171 height 18
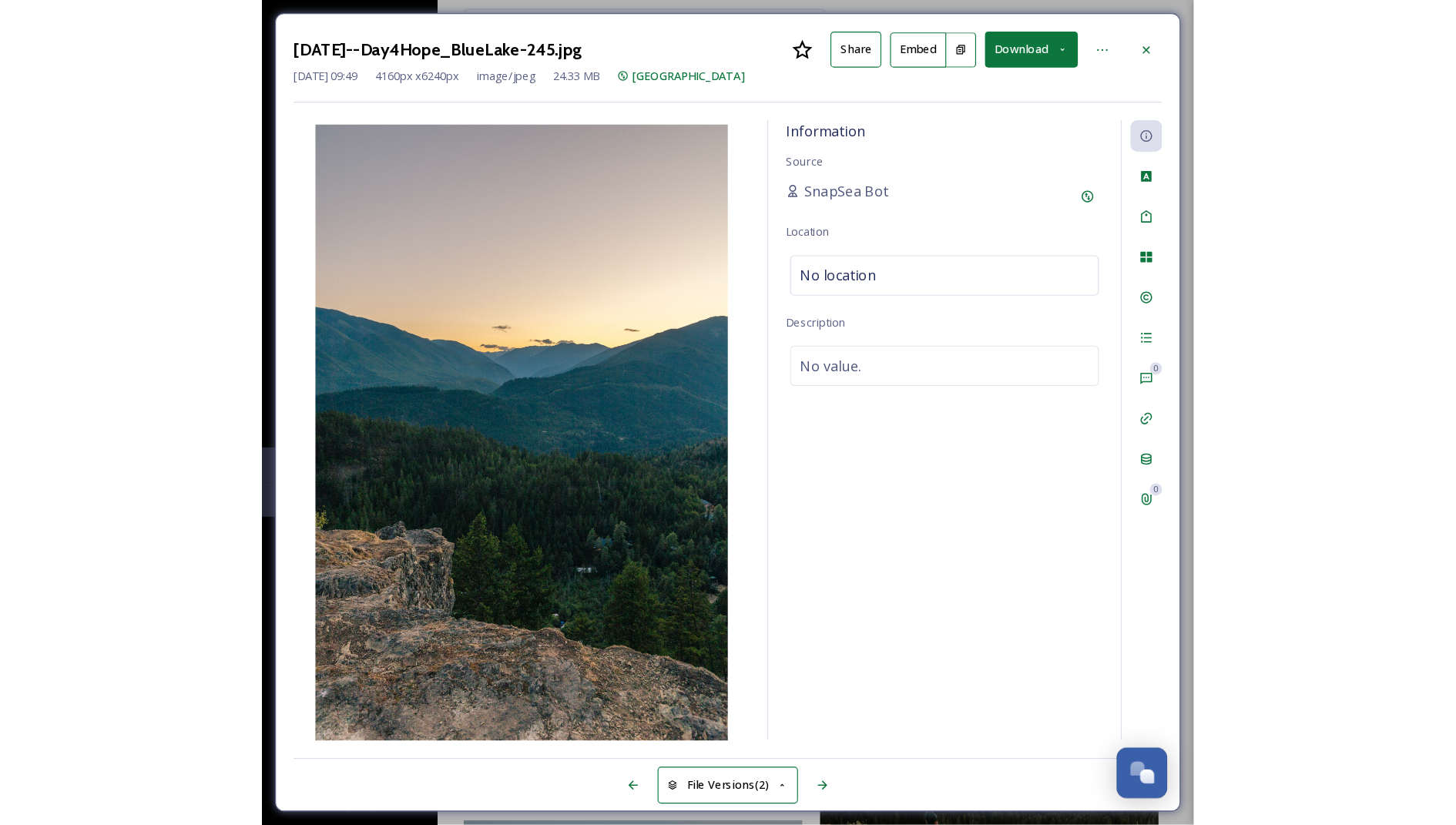
scroll to position [12981, 0]
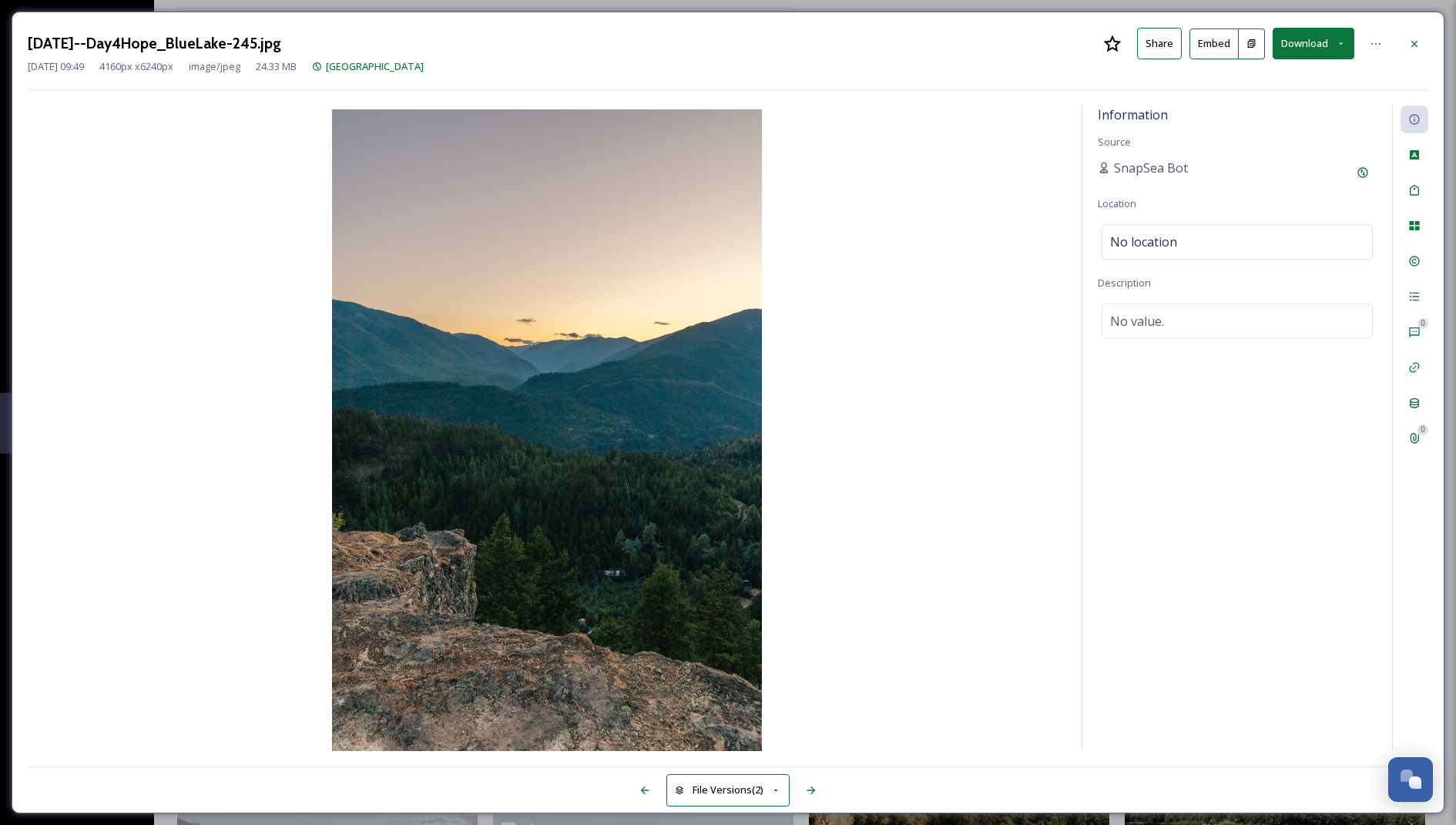
click at [1431, 43] on div "[DATE]--Day4Hope_BlueLake-245.jpg Share Embed Download [DATE] 09:49 4160 px x 6…" at bounding box center [728, 413] width 1433 height 802
click at [1405, 37] on div at bounding box center [1415, 44] width 28 height 28
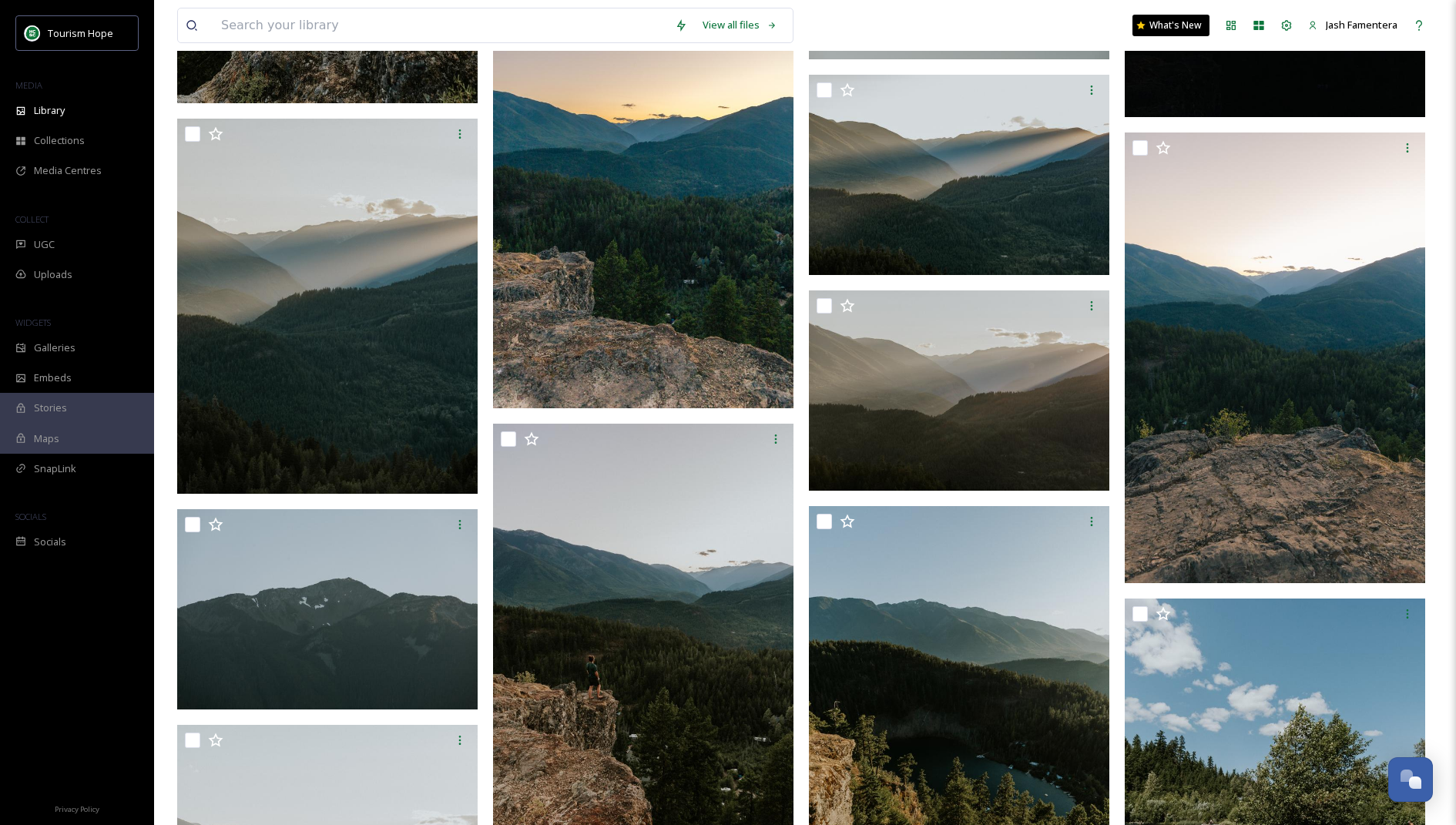
click at [63, 94] on div "MEDIA" at bounding box center [77, 85] width 154 height 20
click at [60, 105] on span "Library" at bounding box center [49, 110] width 31 height 14
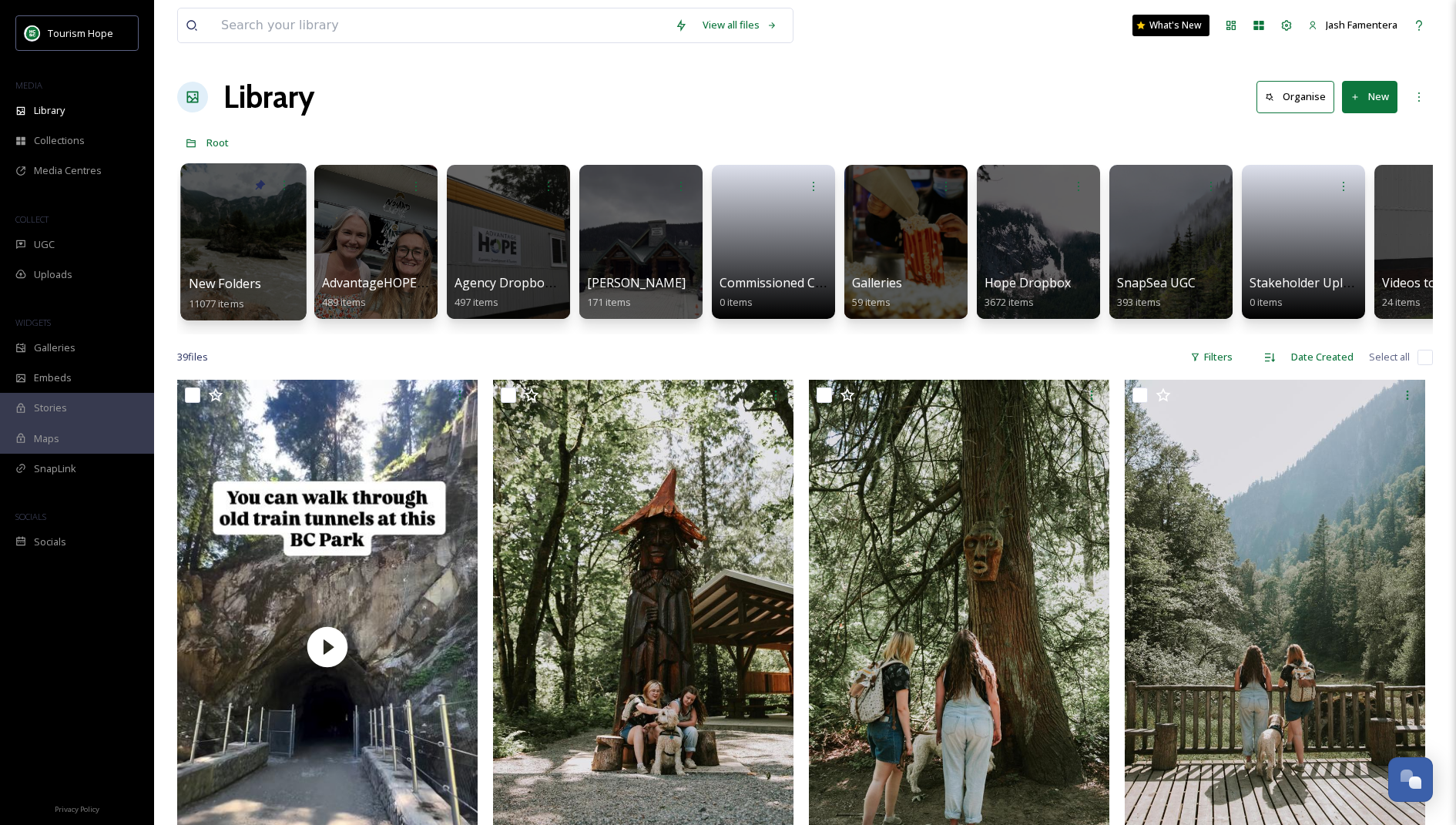
click at [225, 275] on span "New Folders" at bounding box center [225, 283] width 73 height 17
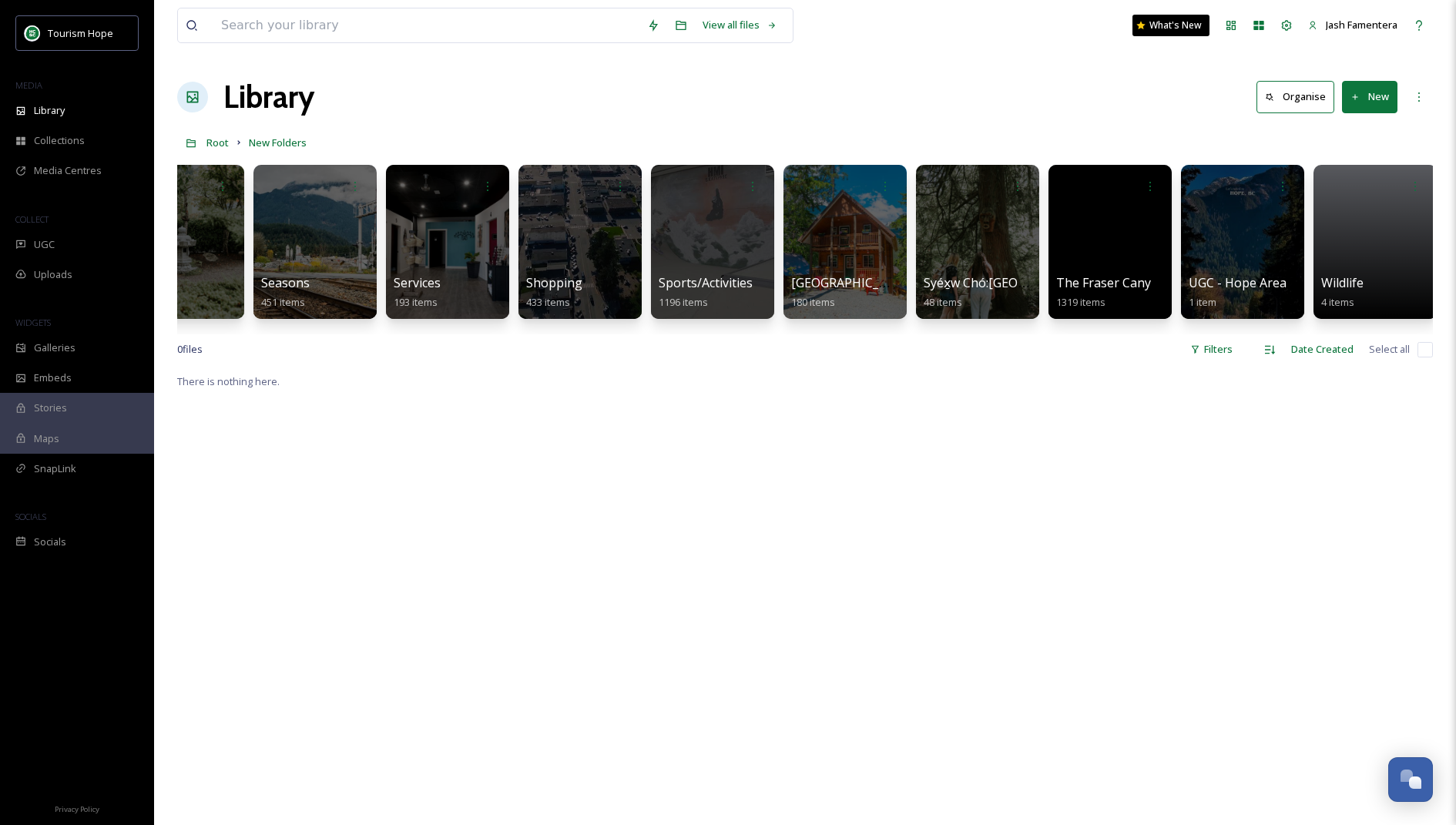
scroll to position [0, 1792]
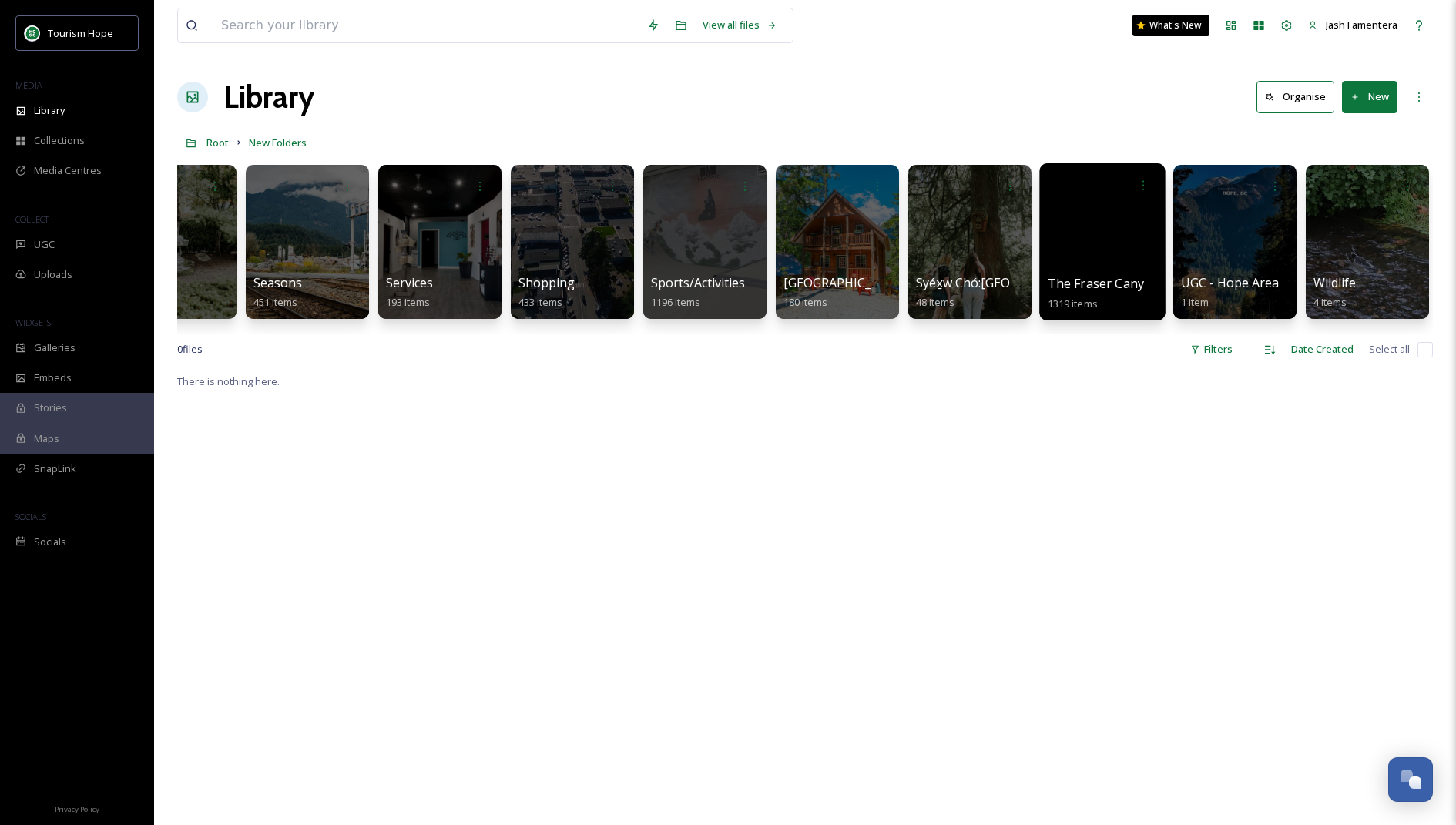
click at [1066, 226] on div at bounding box center [1102, 242] width 125 height 157
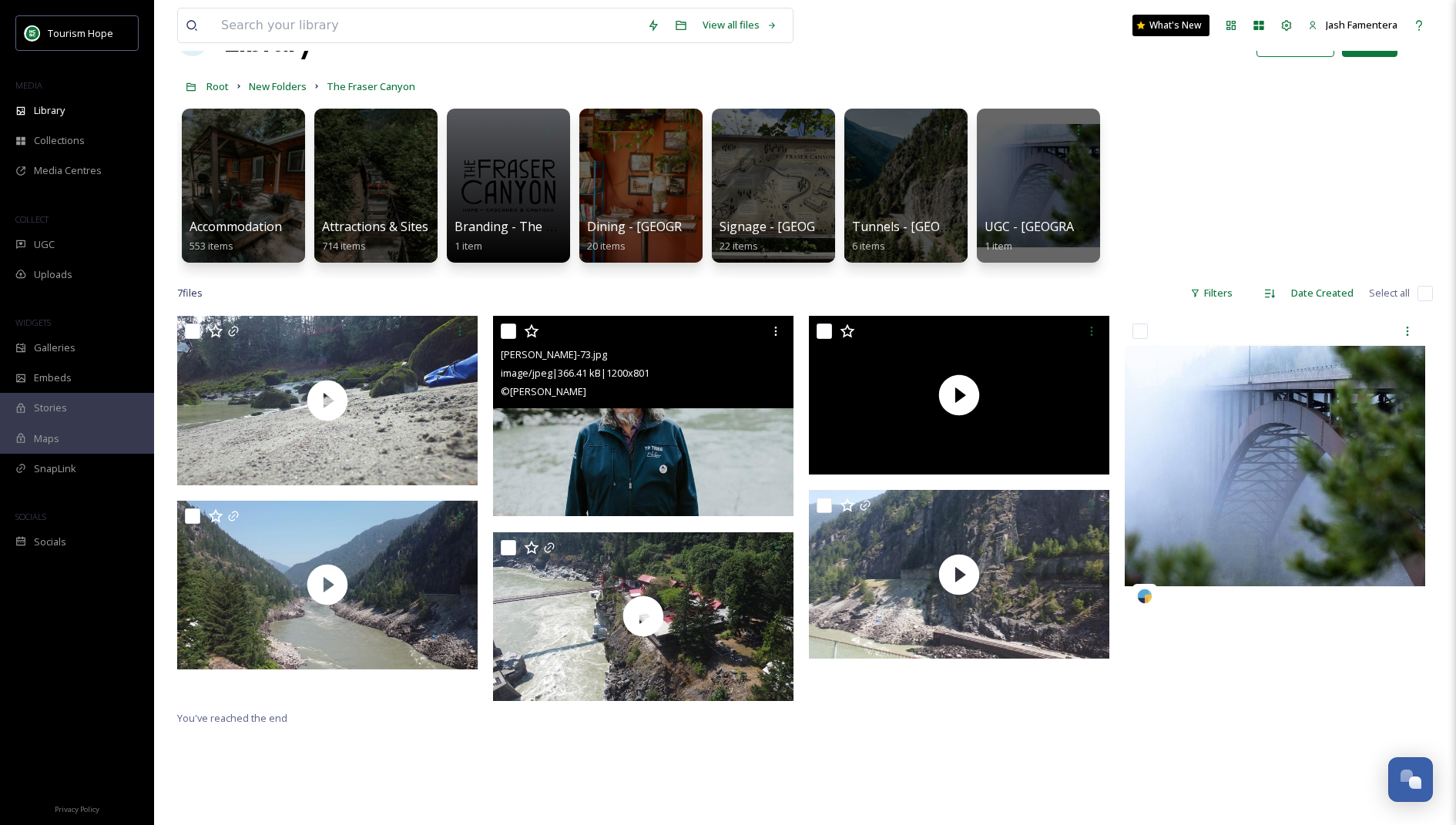
scroll to position [58, 0]
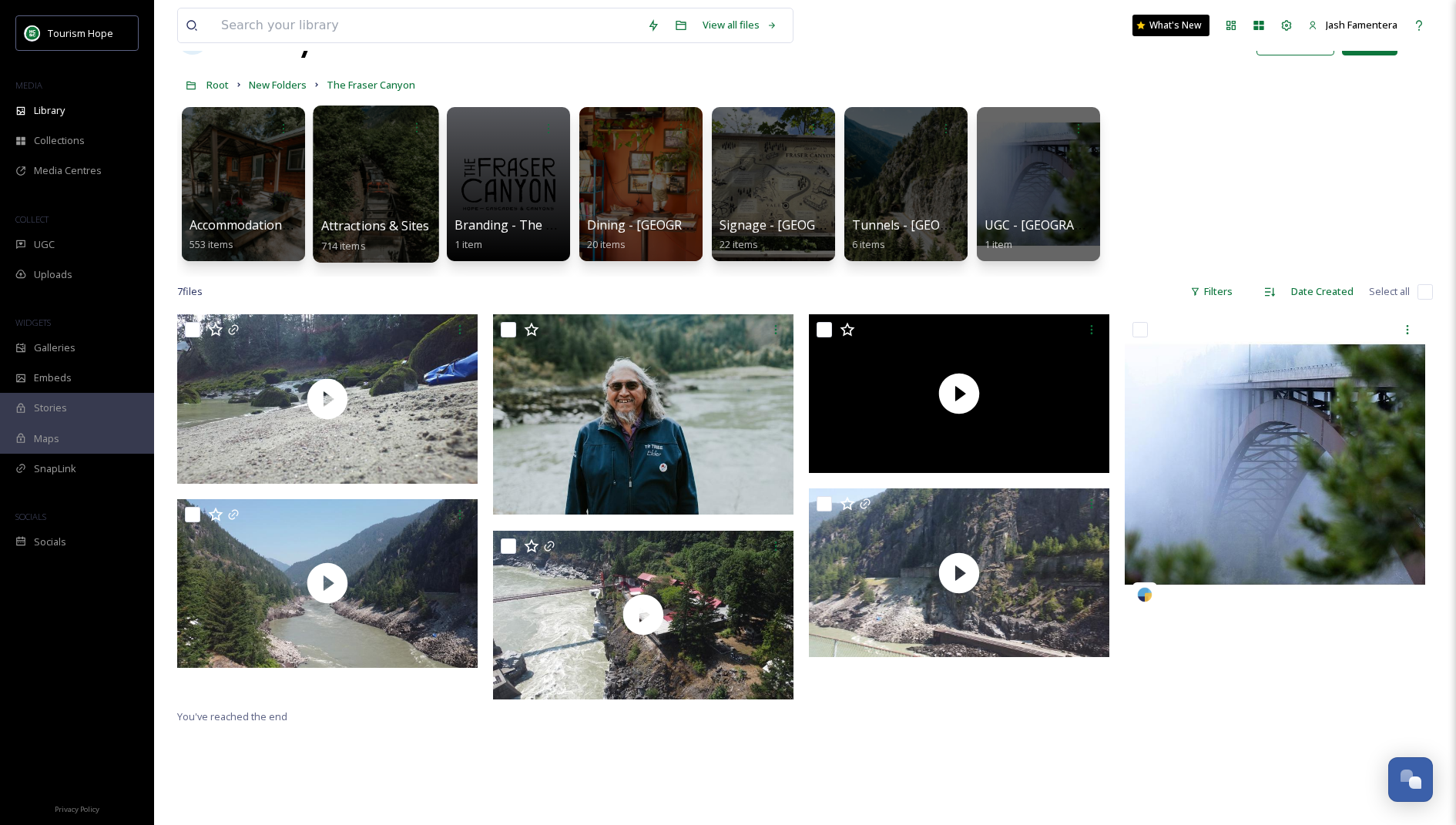
click at [385, 192] on div at bounding box center [376, 184] width 125 height 157
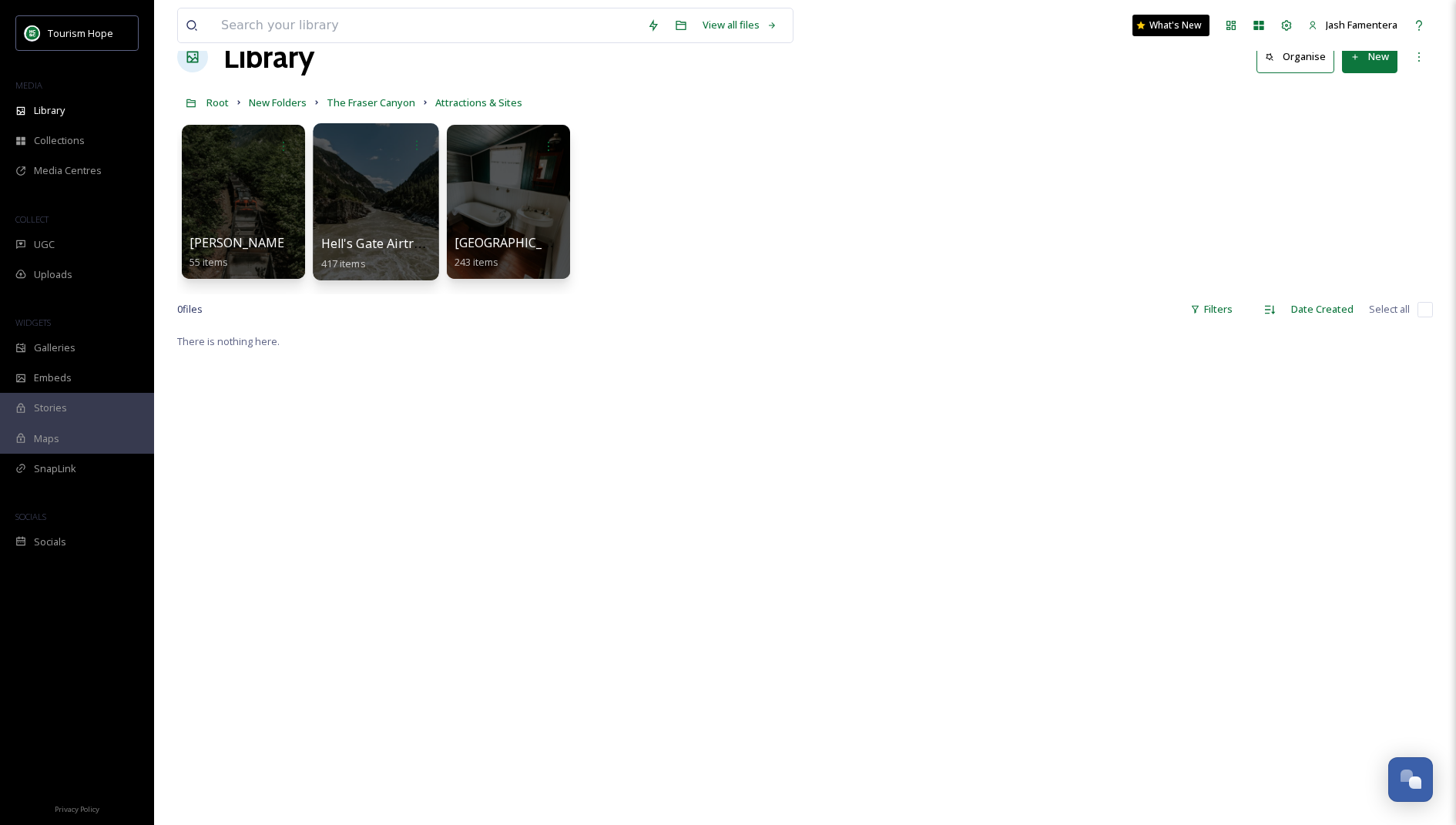
scroll to position [44, 0]
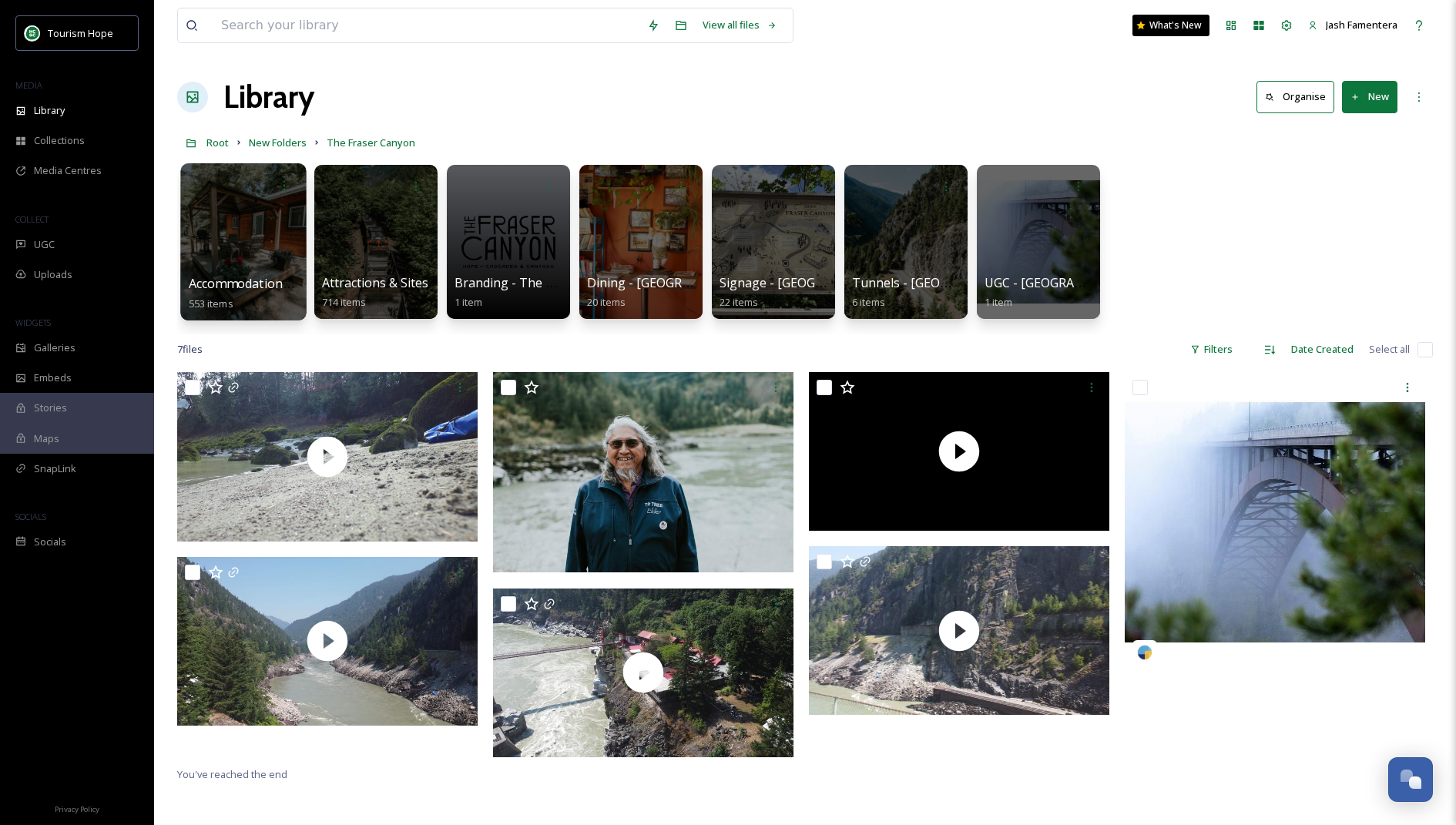
click at [255, 196] on div at bounding box center [244, 185] width 110 height 29
click at [269, 240] on div at bounding box center [243, 242] width 125 height 157
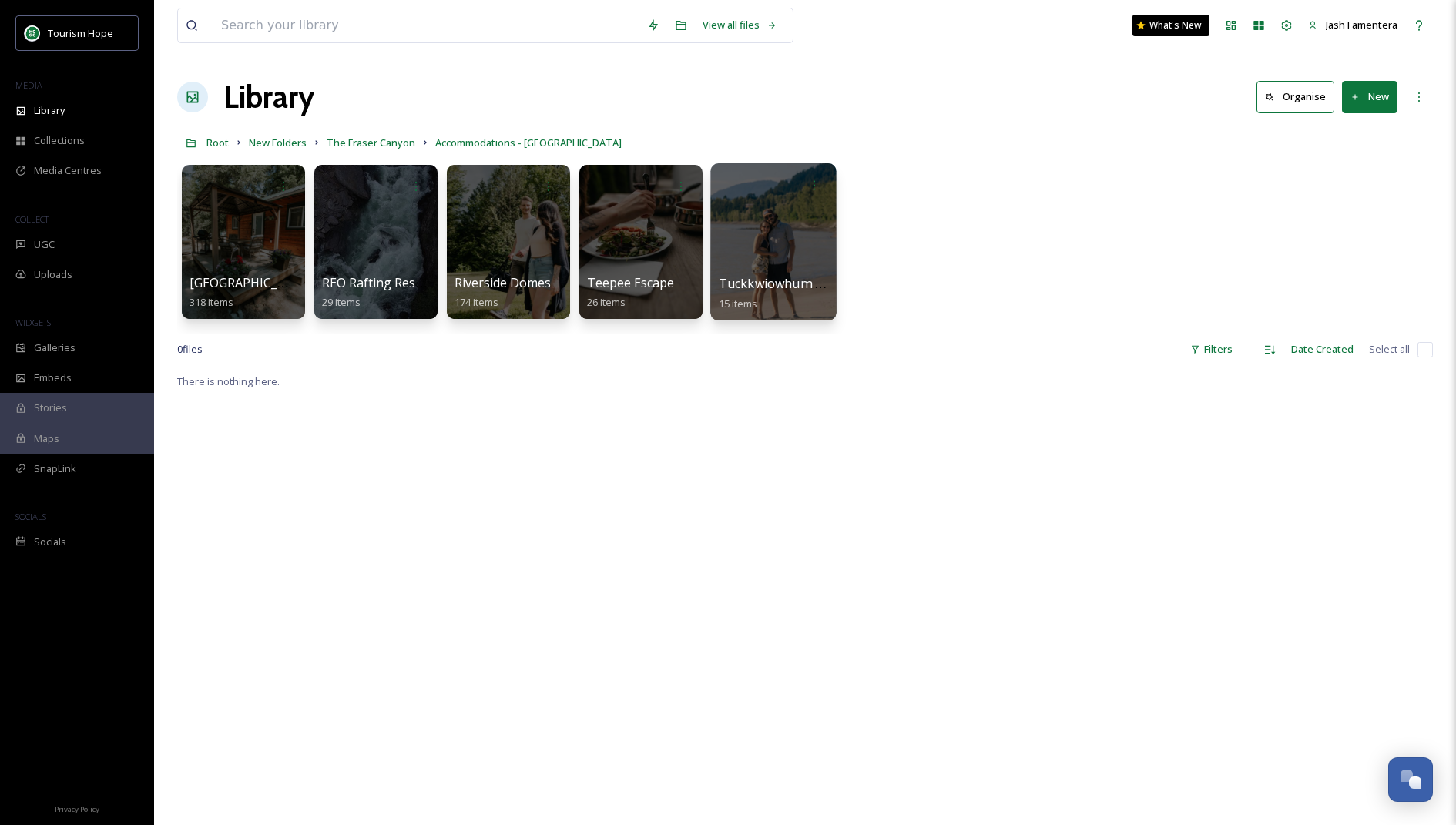
click at [737, 227] on div at bounding box center [773, 242] width 125 height 157
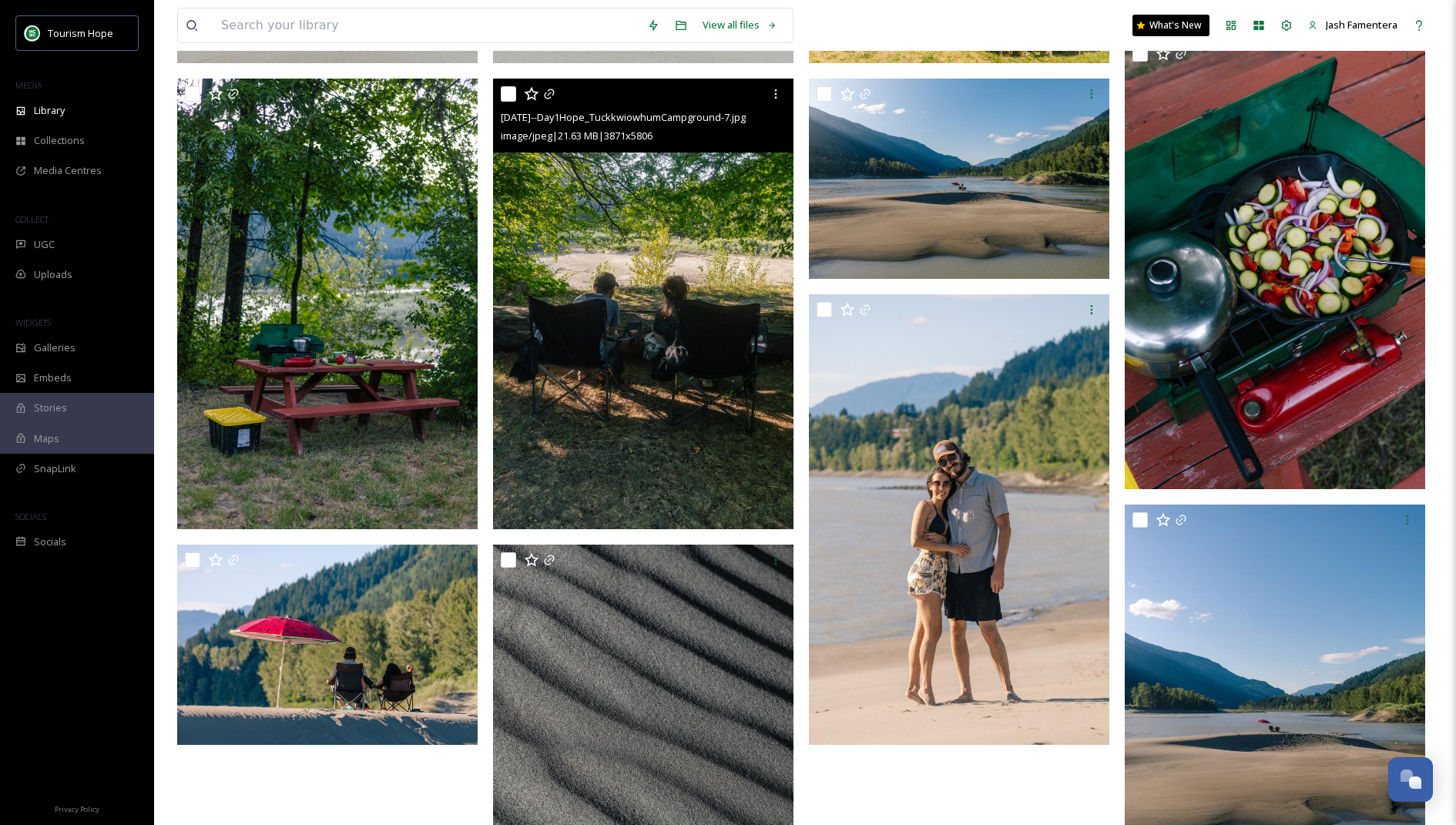
scroll to position [580, 0]
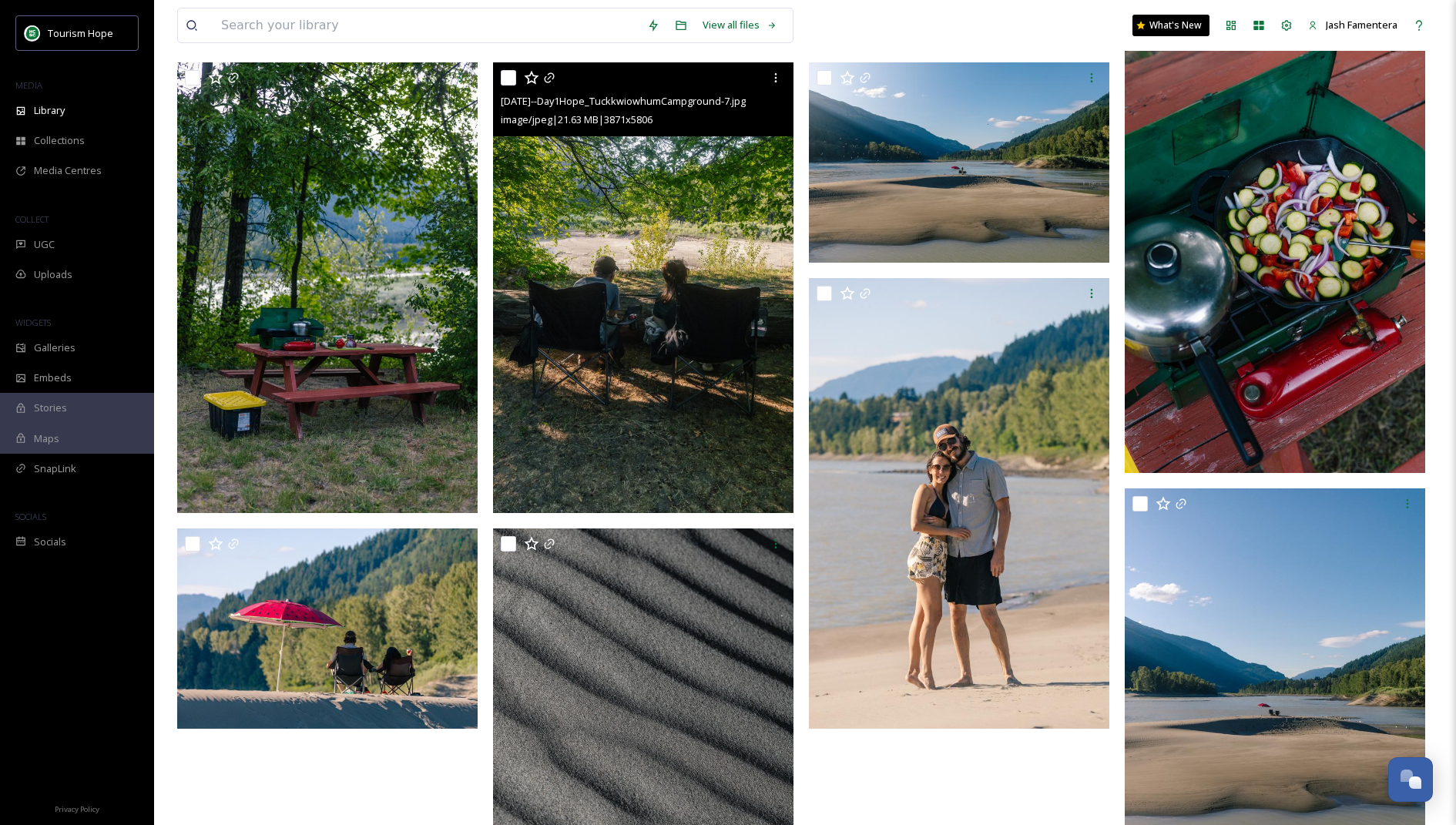
click at [634, 310] on img at bounding box center [643, 288] width 301 height 451
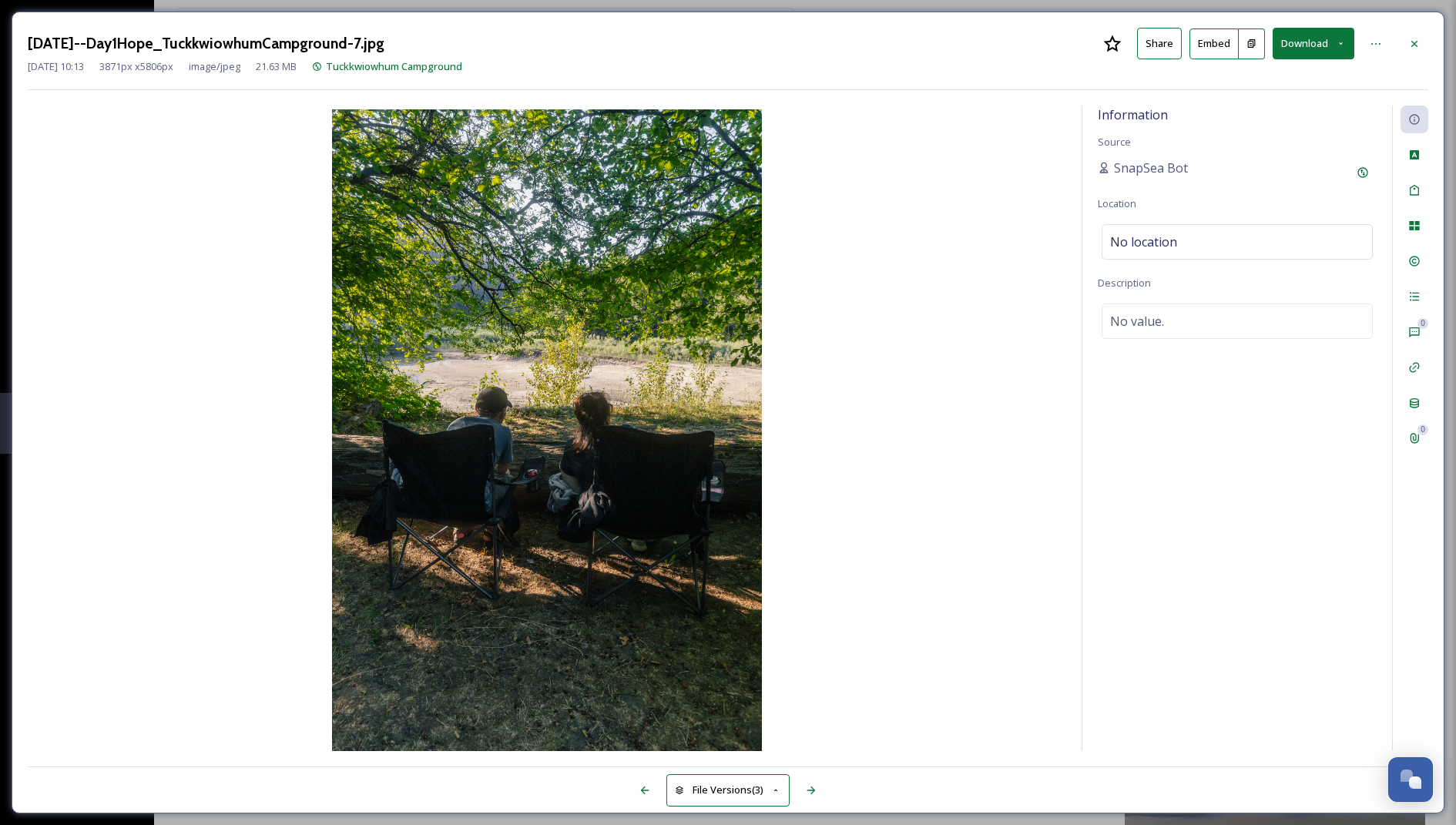
click at [1312, 47] on button "Download" at bounding box center [1313, 44] width 82 height 32
click at [1258, 113] on span "Download Large (1333 x 2000)" at bounding box center [1268, 109] width 136 height 14
click at [1419, 40] on icon at bounding box center [1415, 44] width 13 height 13
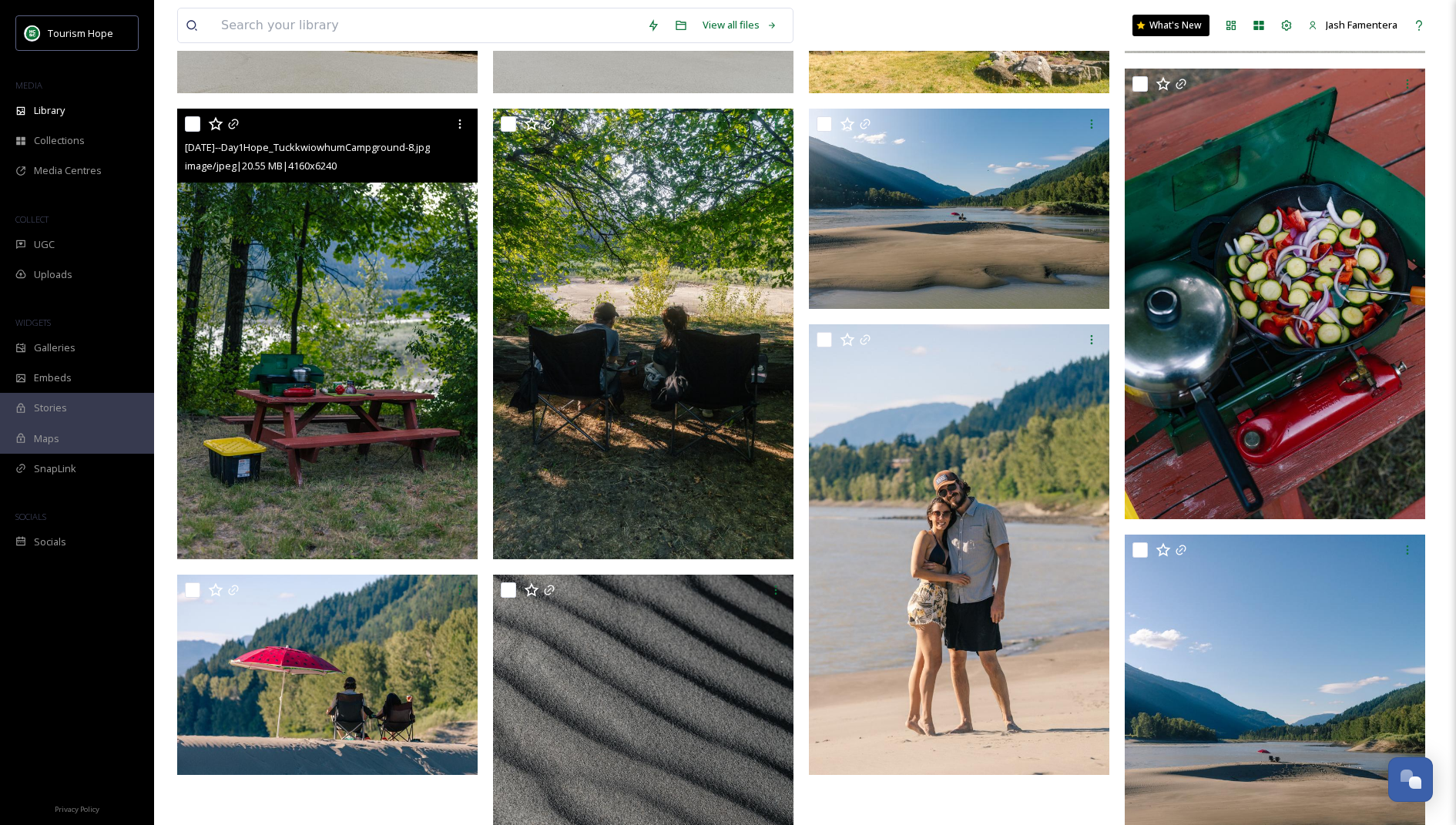
scroll to position [520, 0]
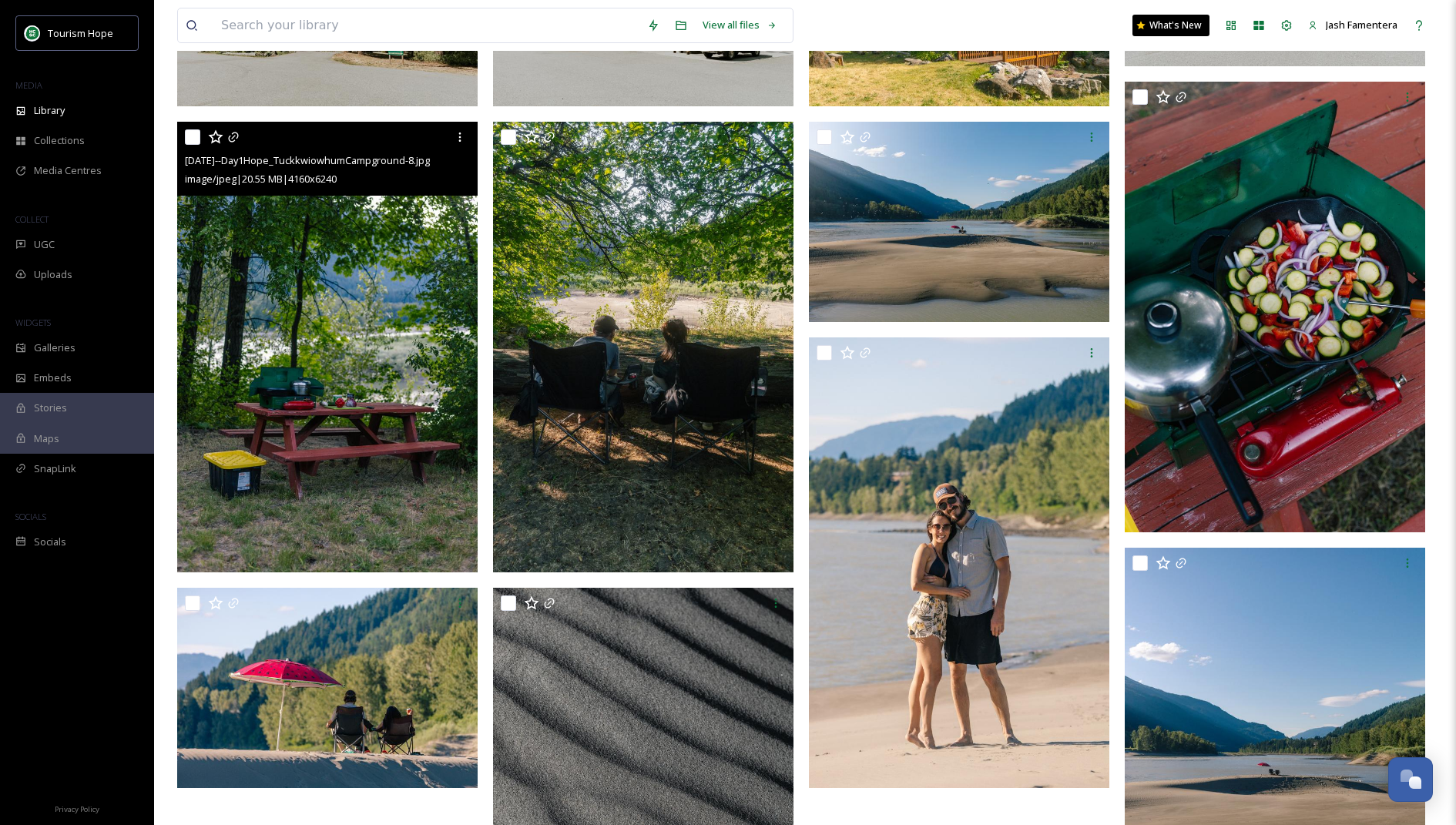
click at [323, 333] on img at bounding box center [327, 347] width 301 height 451
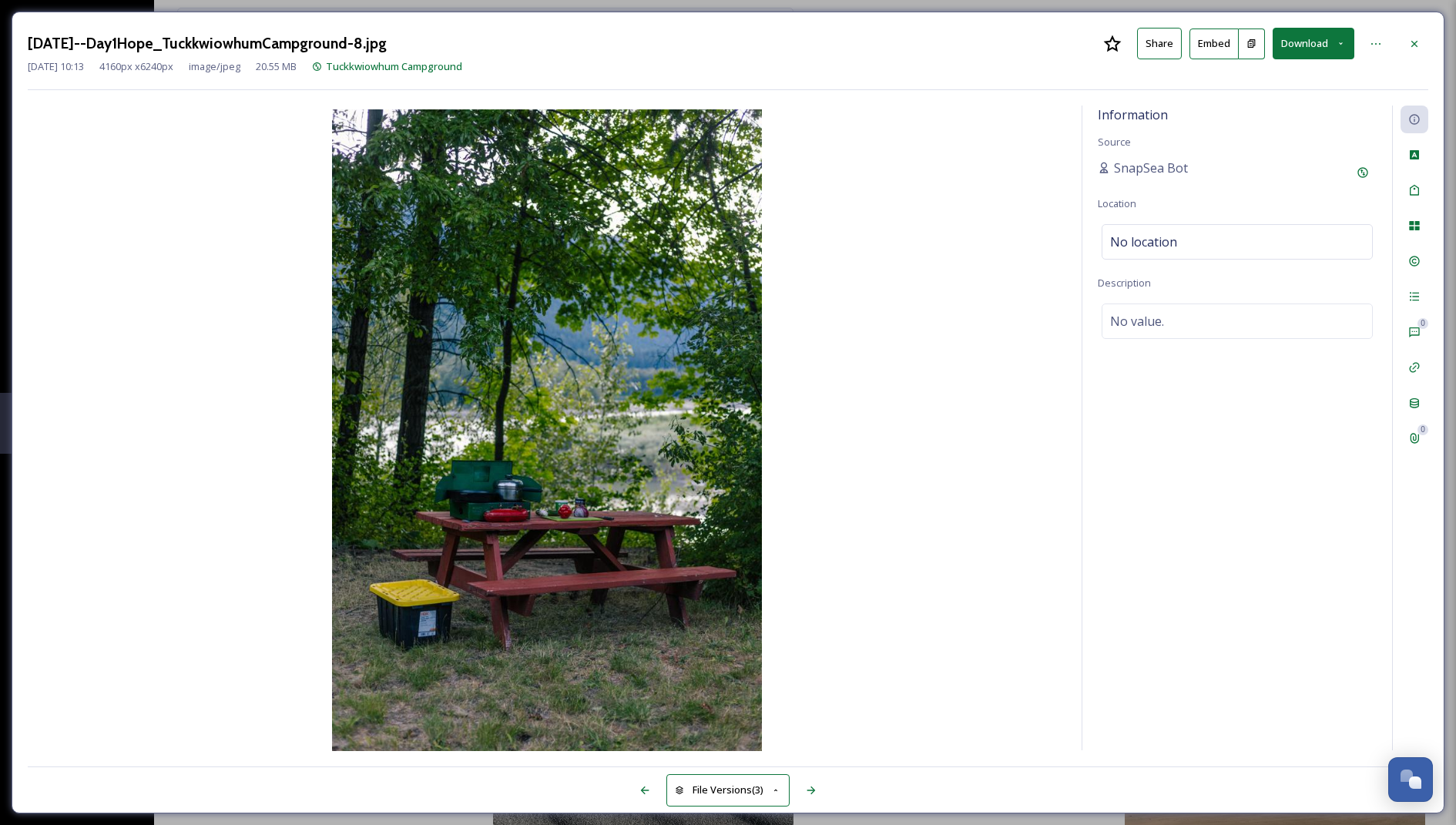
click at [1326, 32] on button "Download" at bounding box center [1313, 44] width 82 height 32
click at [1254, 135] on span "Download Medium (720 x 1080)" at bounding box center [1272, 140] width 143 height 14
click at [1409, 42] on icon at bounding box center [1415, 44] width 13 height 13
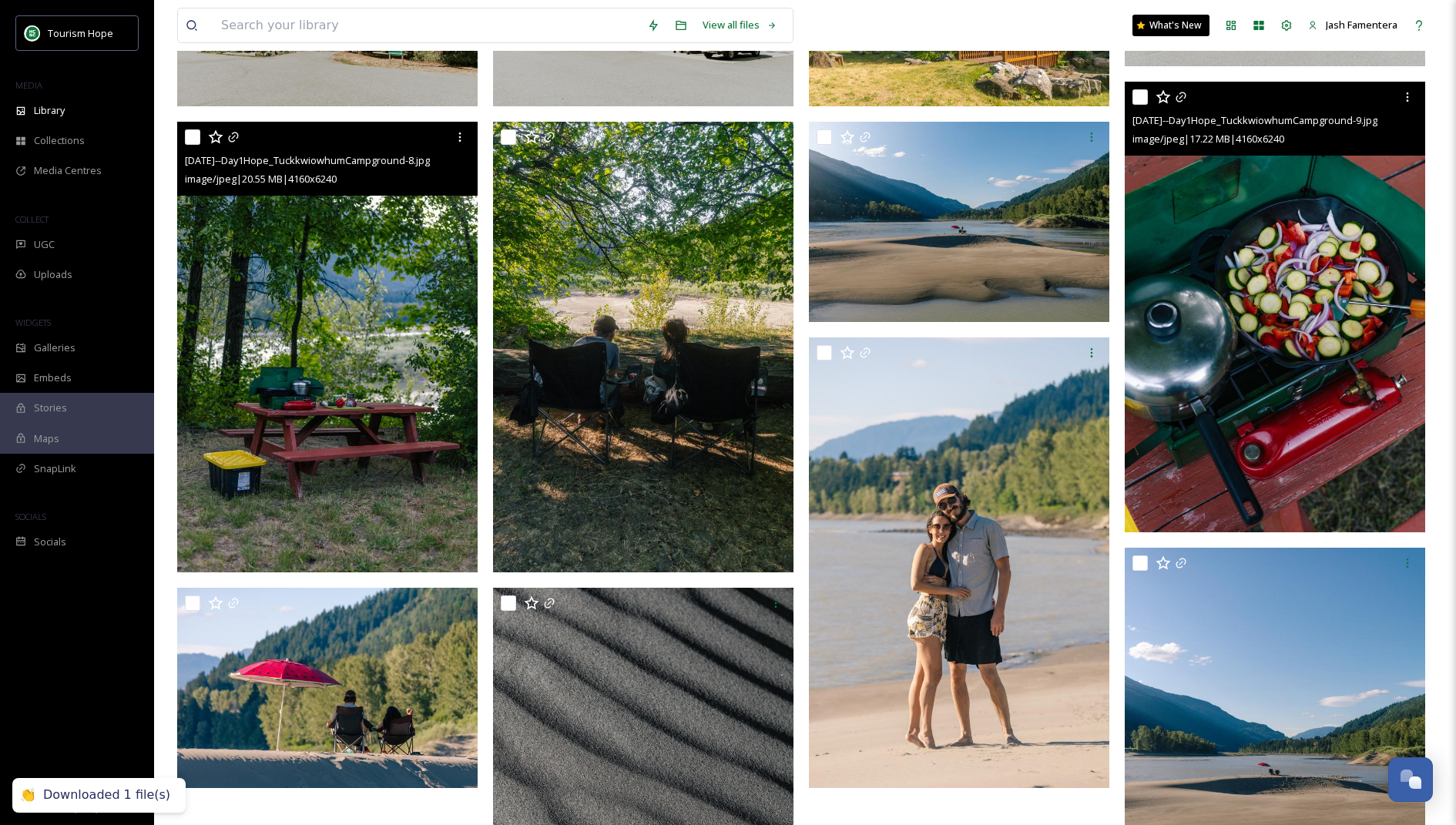
click at [1358, 445] on img at bounding box center [1275, 307] width 301 height 451
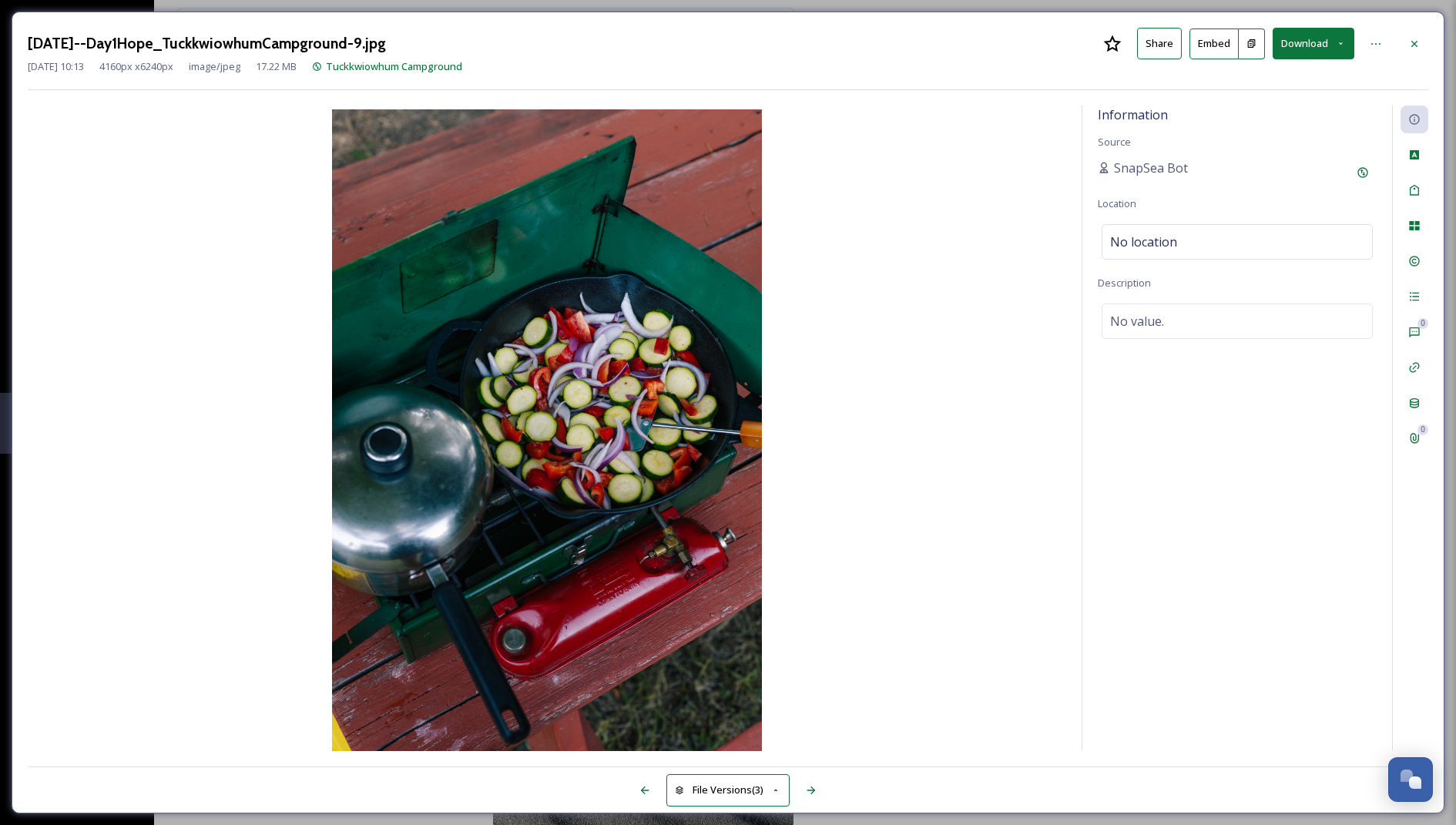
click at [1303, 47] on button "Download" at bounding box center [1313, 44] width 82 height 32
click at [1276, 134] on span "Download Medium (720 x 1080)" at bounding box center [1272, 140] width 143 height 14
